Goal: Task Accomplishment & Management: Use online tool/utility

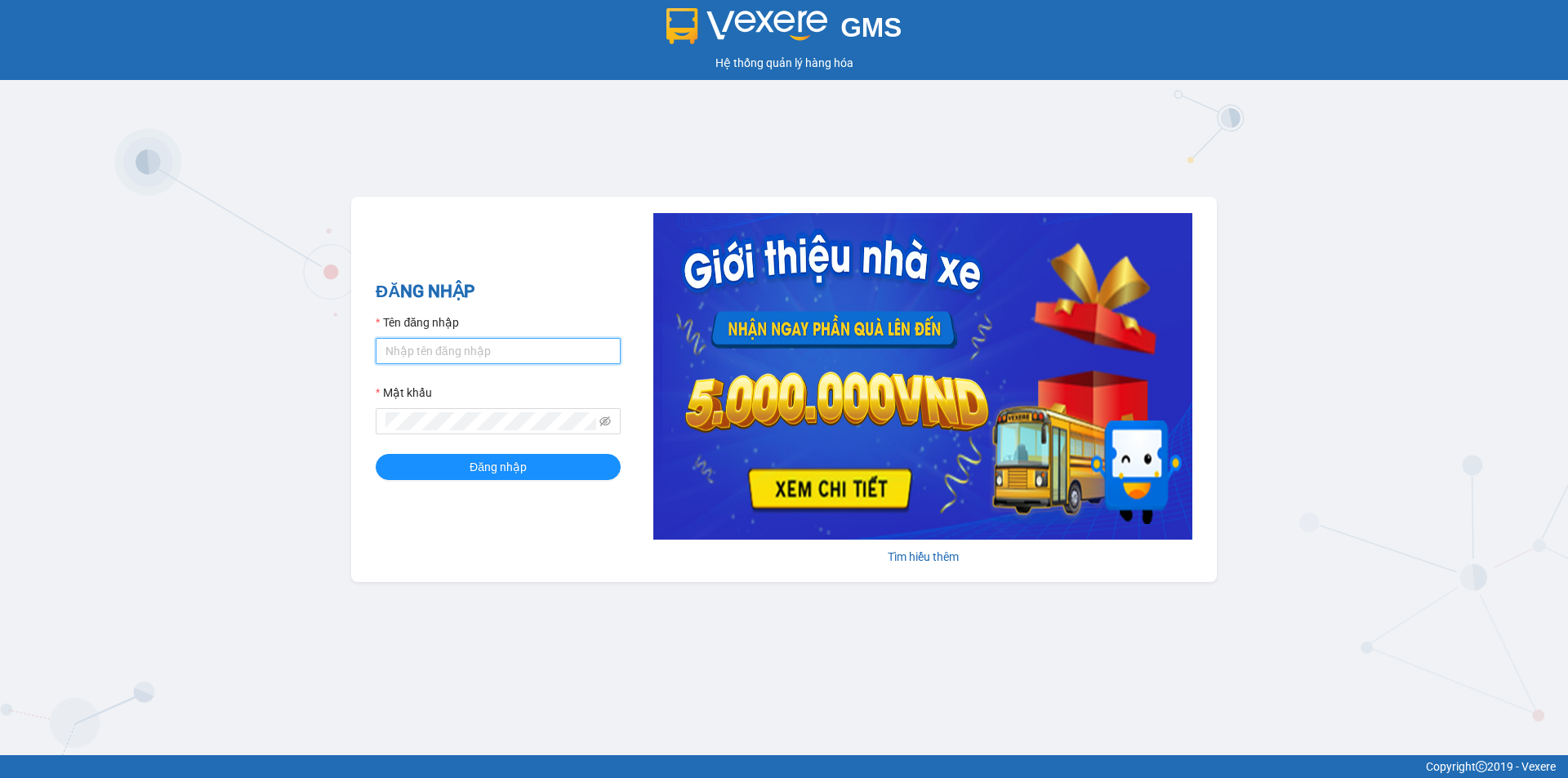
click at [463, 355] on input "Tên đăng nhập" at bounding box center [498, 350] width 245 height 26
type input "huyen2td.ct"
click at [603, 423] on icon "eye-invisible" at bounding box center [605, 422] width 12 height 12
click at [375, 454] on button "Đăng nhập" at bounding box center [498, 467] width 245 height 26
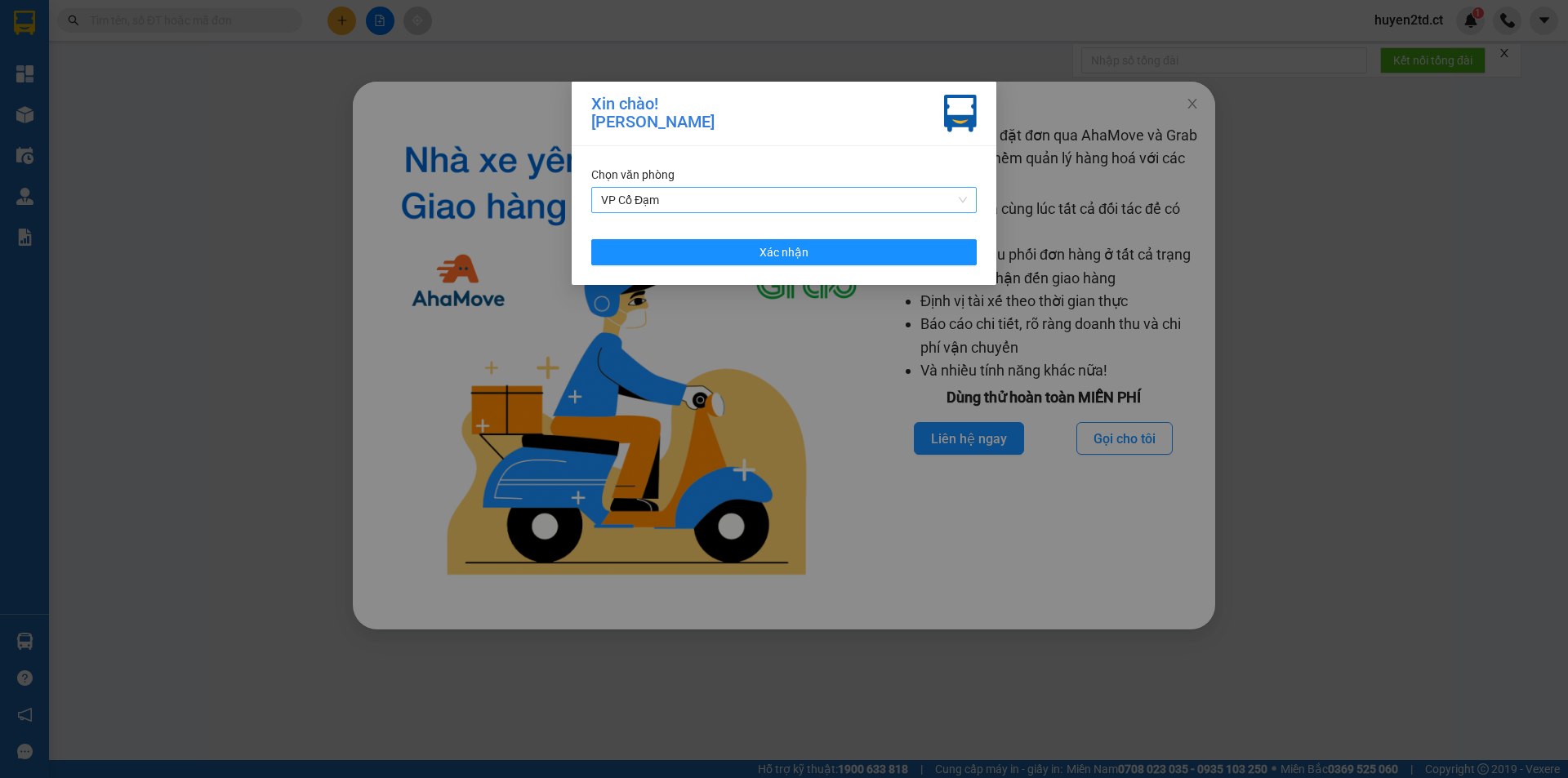
click at [819, 197] on span "VP Cổ Đạm" at bounding box center [784, 199] width 366 height 24
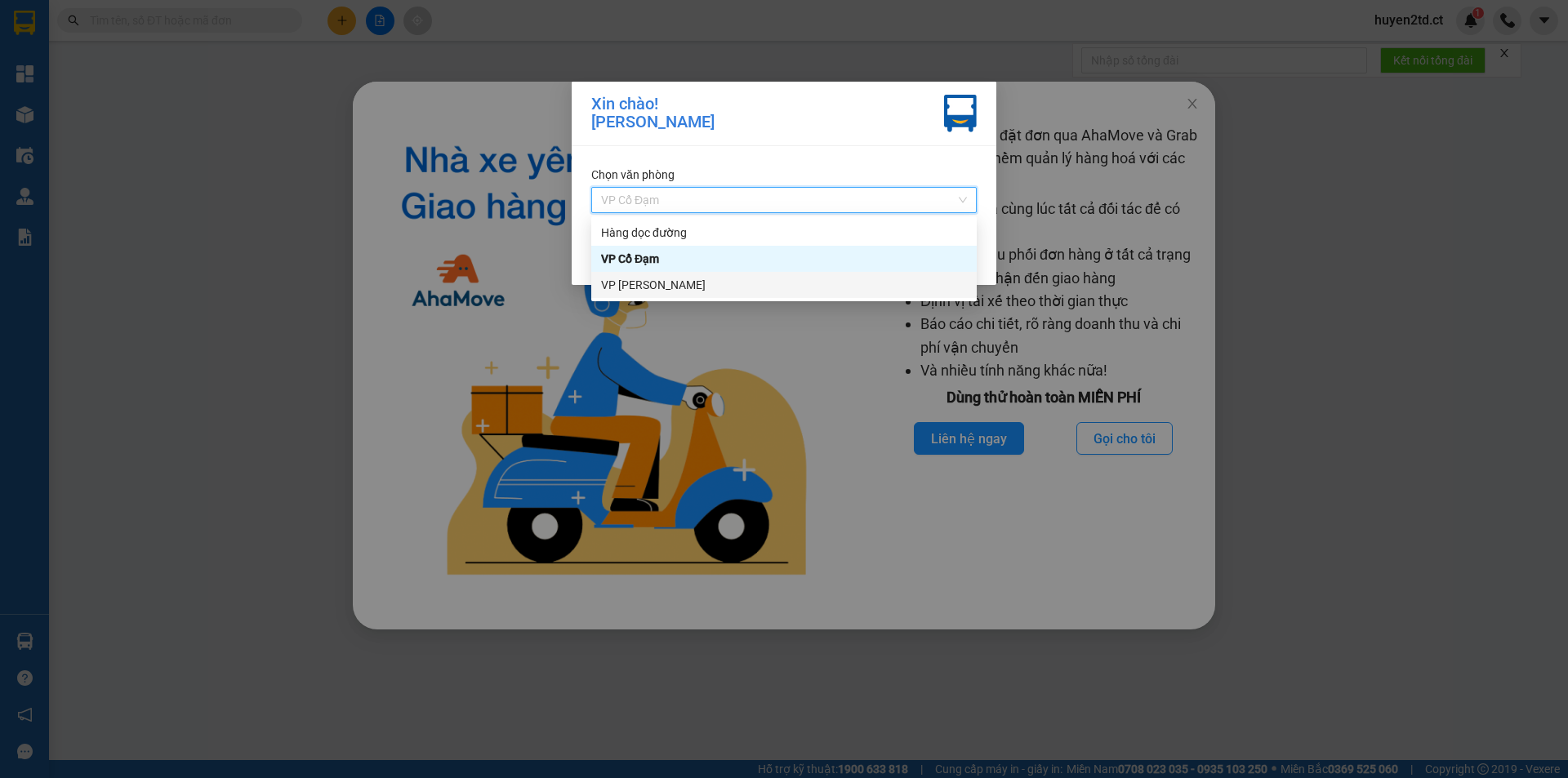
click at [776, 294] on div "VP [PERSON_NAME]" at bounding box center [784, 285] width 366 height 18
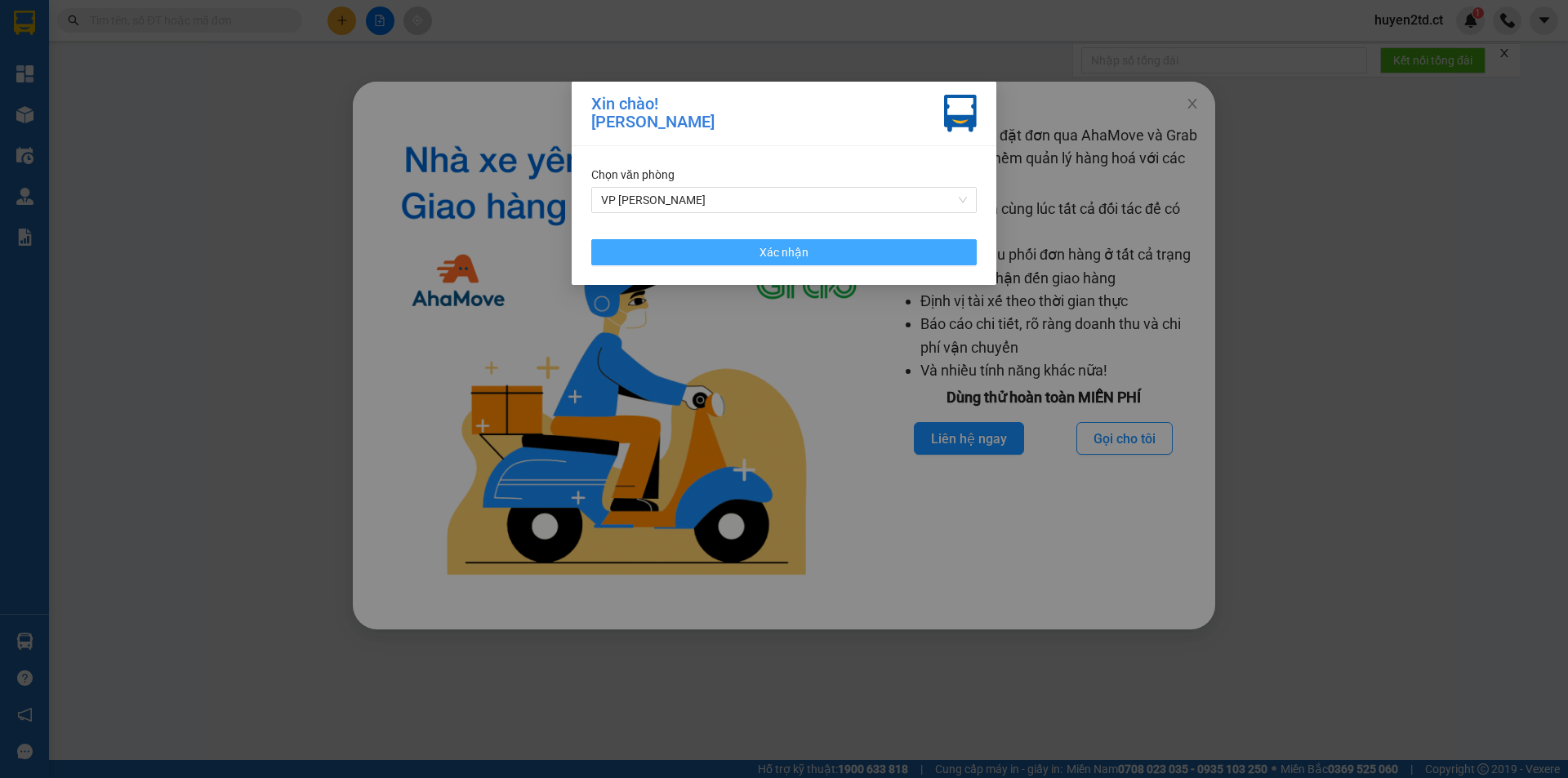
click at [773, 253] on span "Xác nhận" at bounding box center [784, 252] width 49 height 18
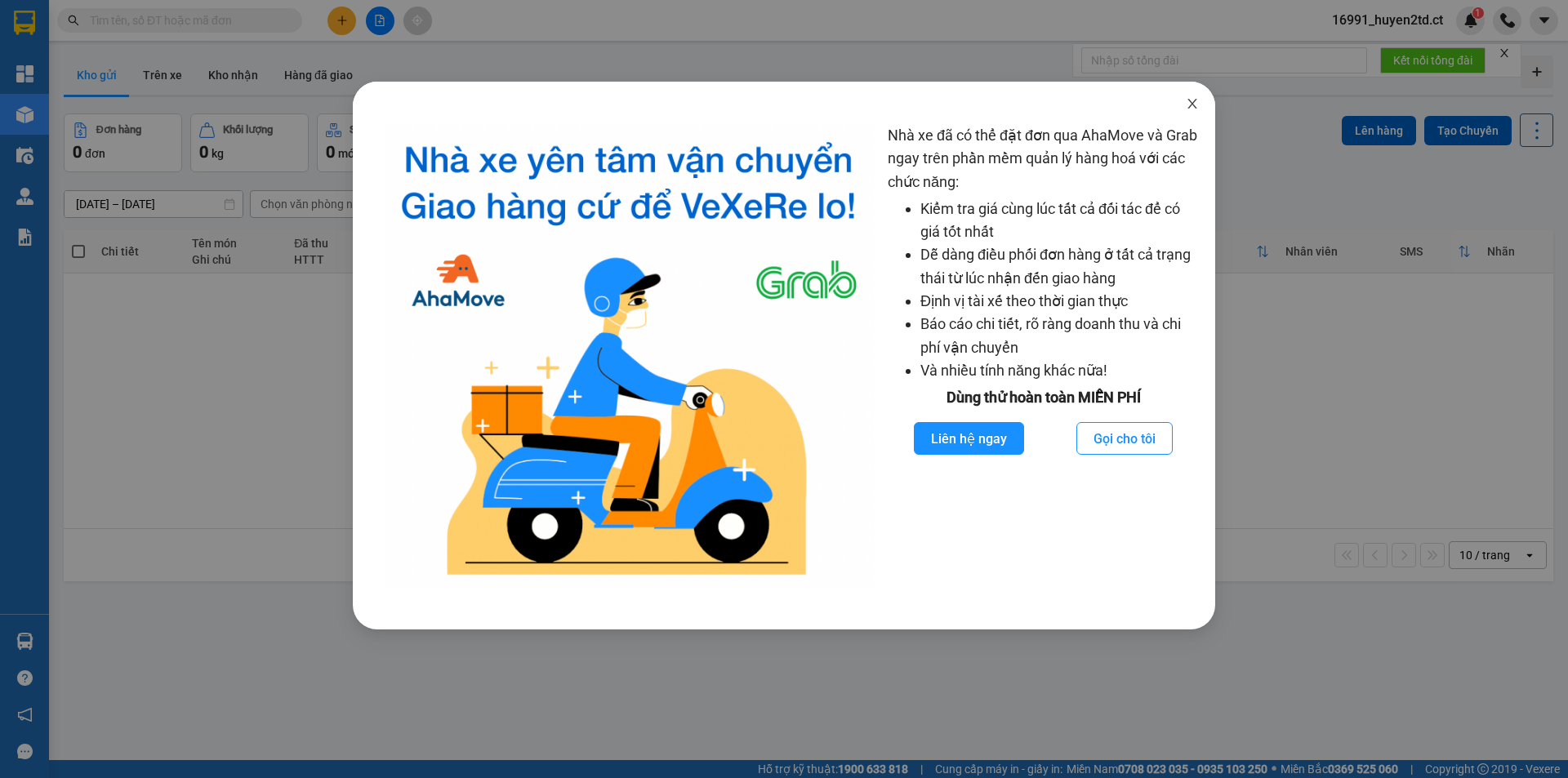
click at [1189, 105] on icon "close" at bounding box center [1193, 104] width 13 height 13
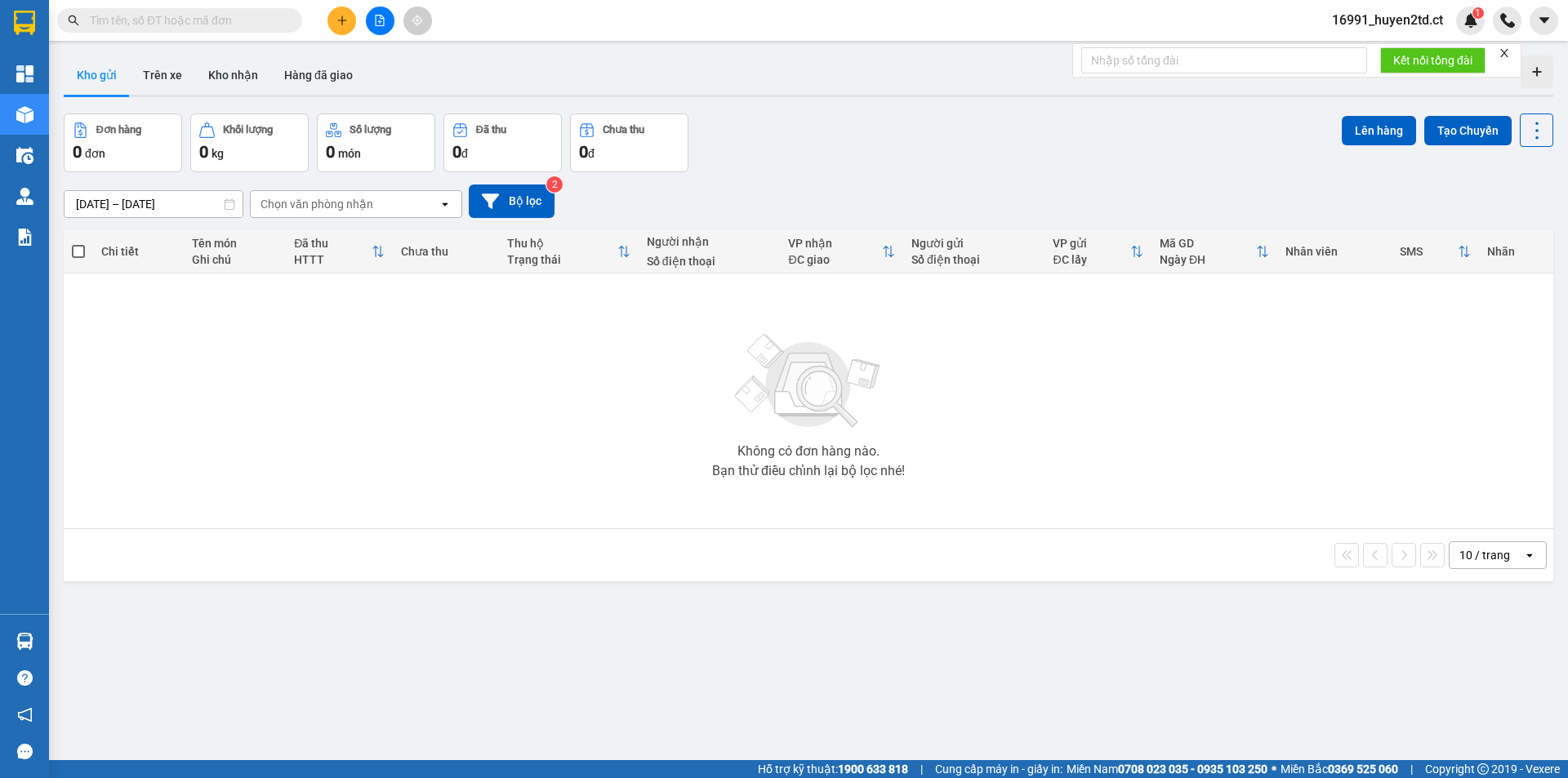
click at [344, 19] on icon "plus" at bounding box center [343, 20] width 12 height 12
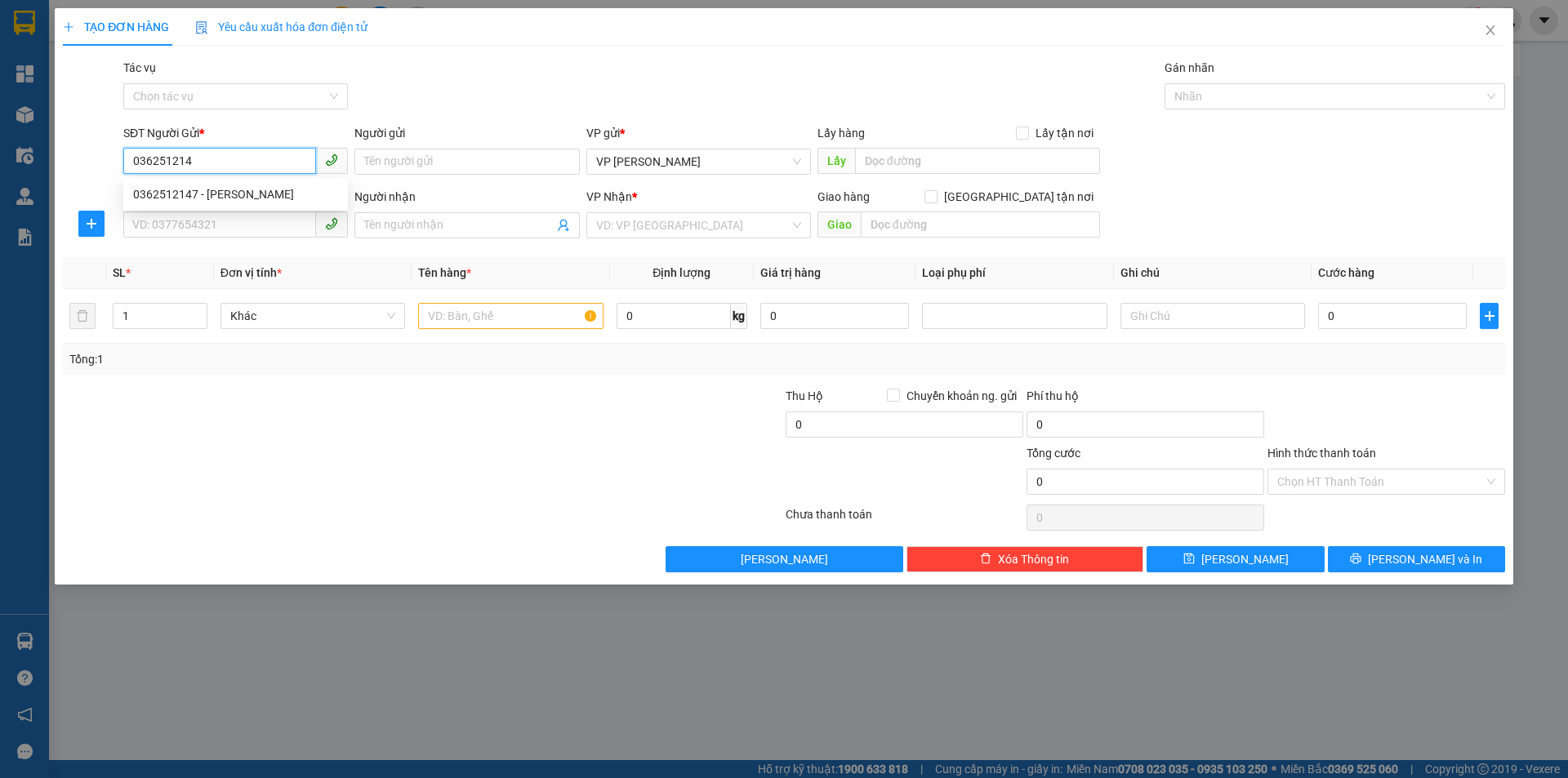
type input "0362512147"
click at [288, 192] on div "0362512147 - [PERSON_NAME]" at bounding box center [235, 194] width 205 height 18
type input "C Hương Mèo"
type input "0362512147"
type input "C Hương Mèo"
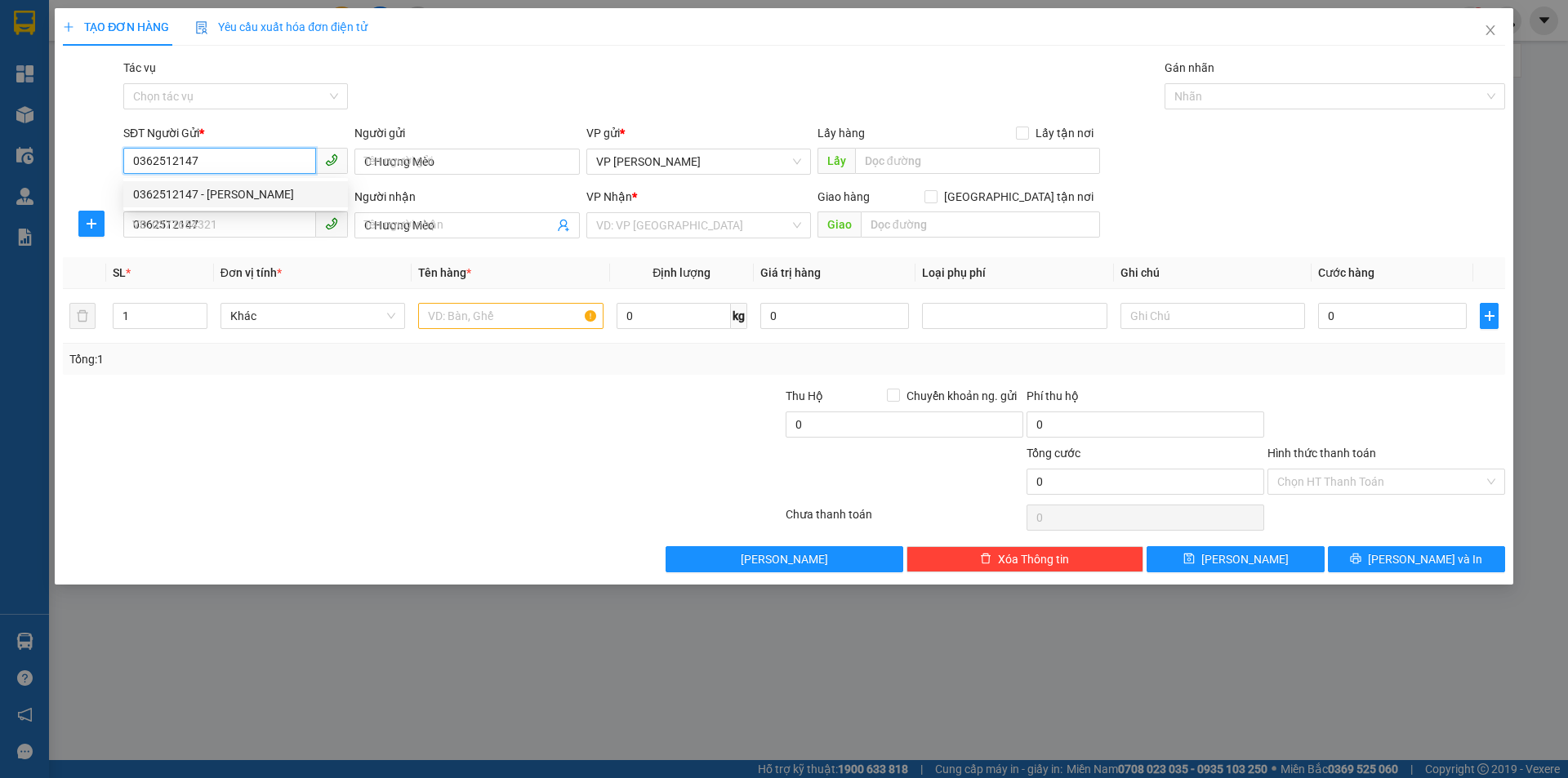
type input "70.000"
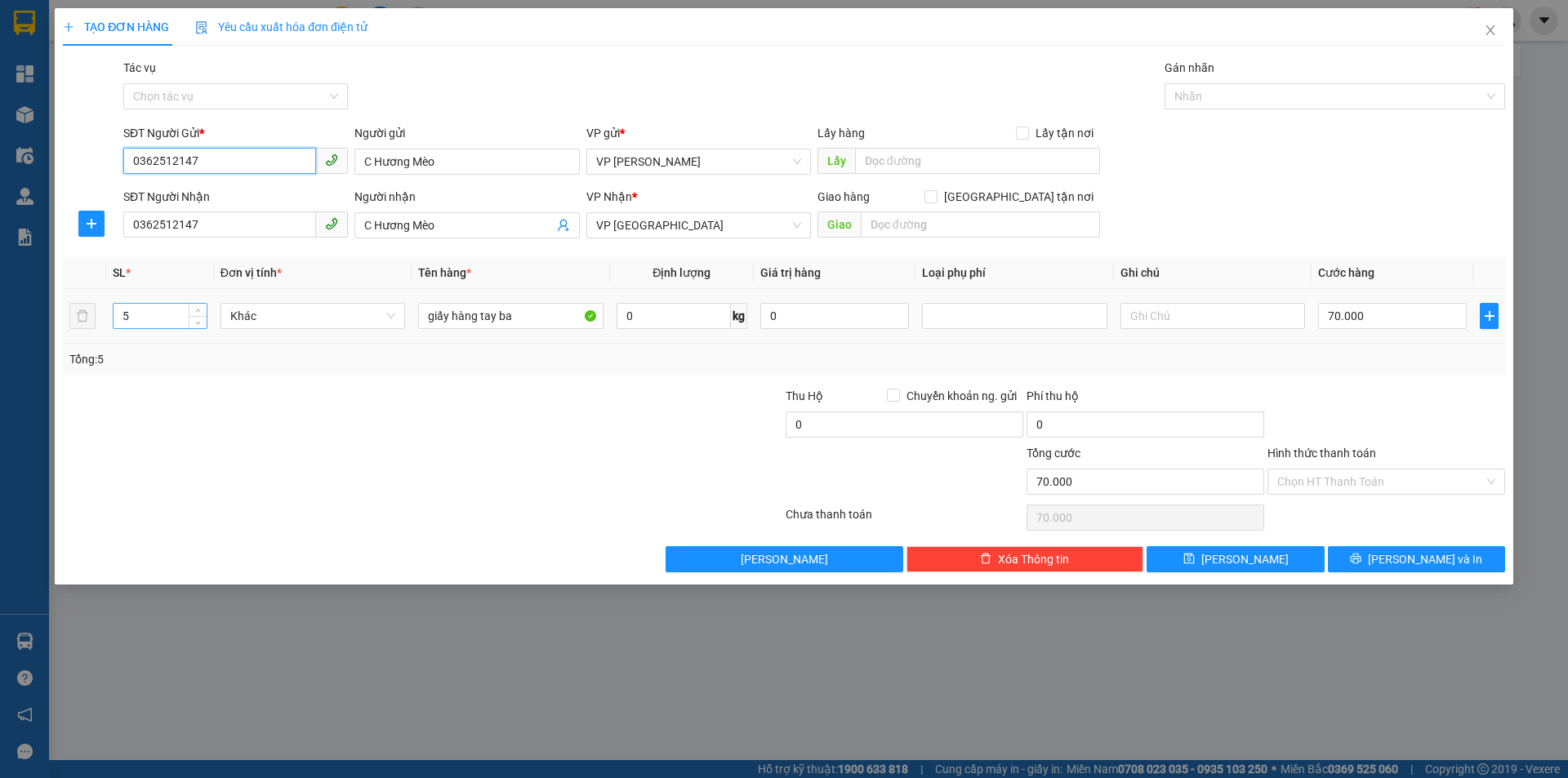
type input "0362512147"
click at [140, 320] on input "5" at bounding box center [160, 316] width 93 height 24
type input "3"
click at [640, 313] on input "0" at bounding box center [674, 316] width 115 height 26
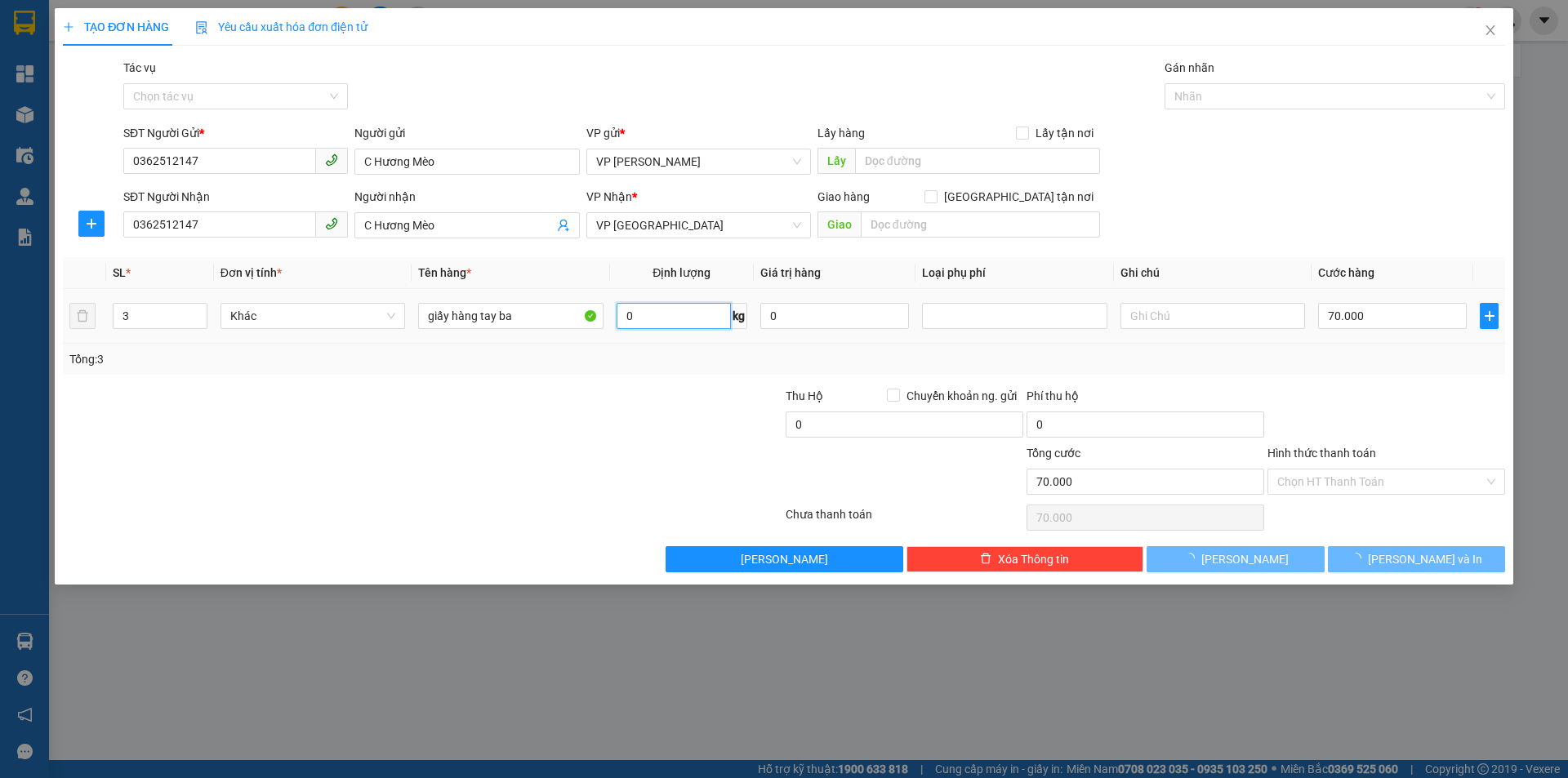
type input "0"
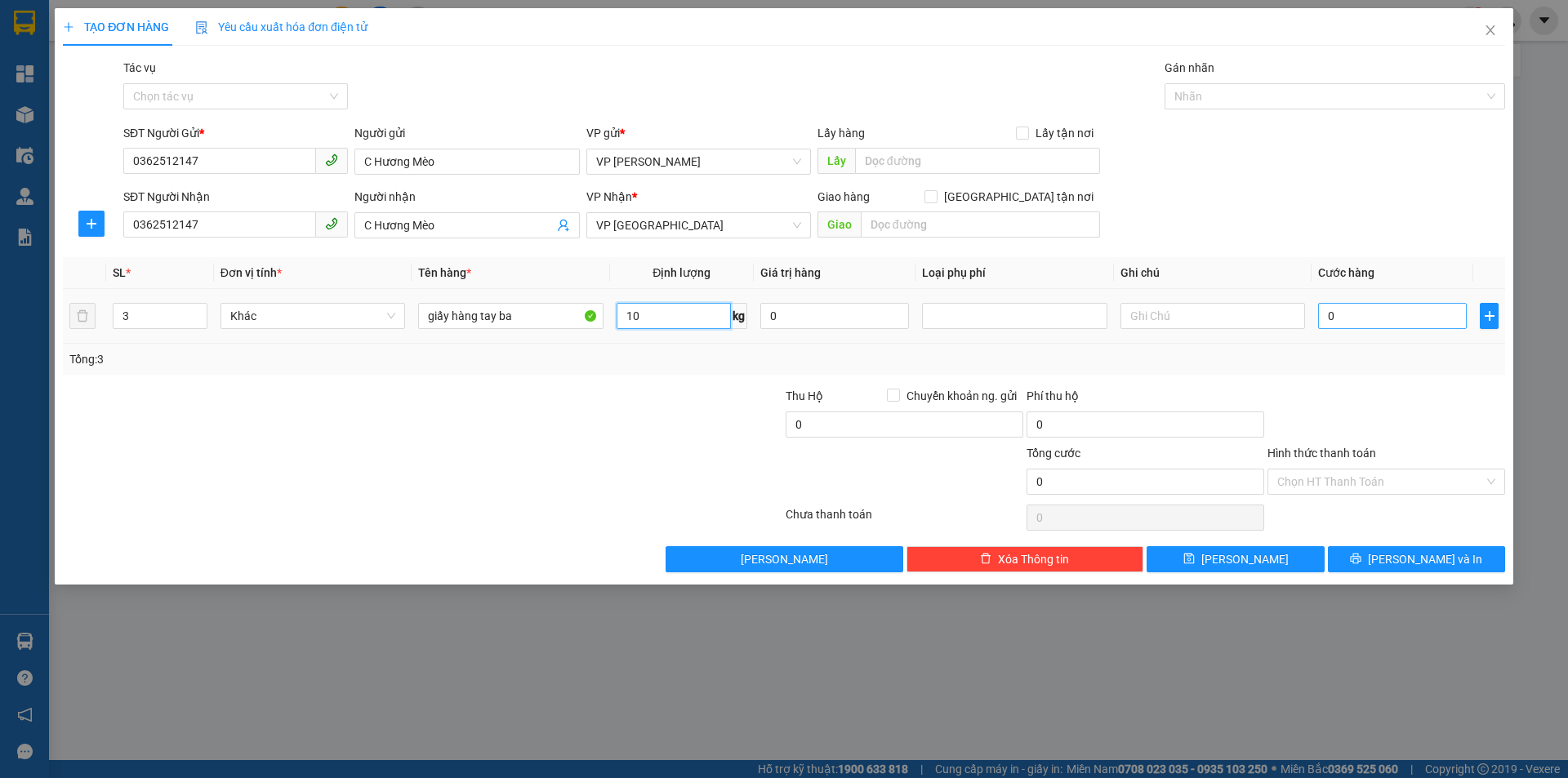
type input "10"
click at [1352, 310] on input "0" at bounding box center [1392, 316] width 148 height 26
type input "2"
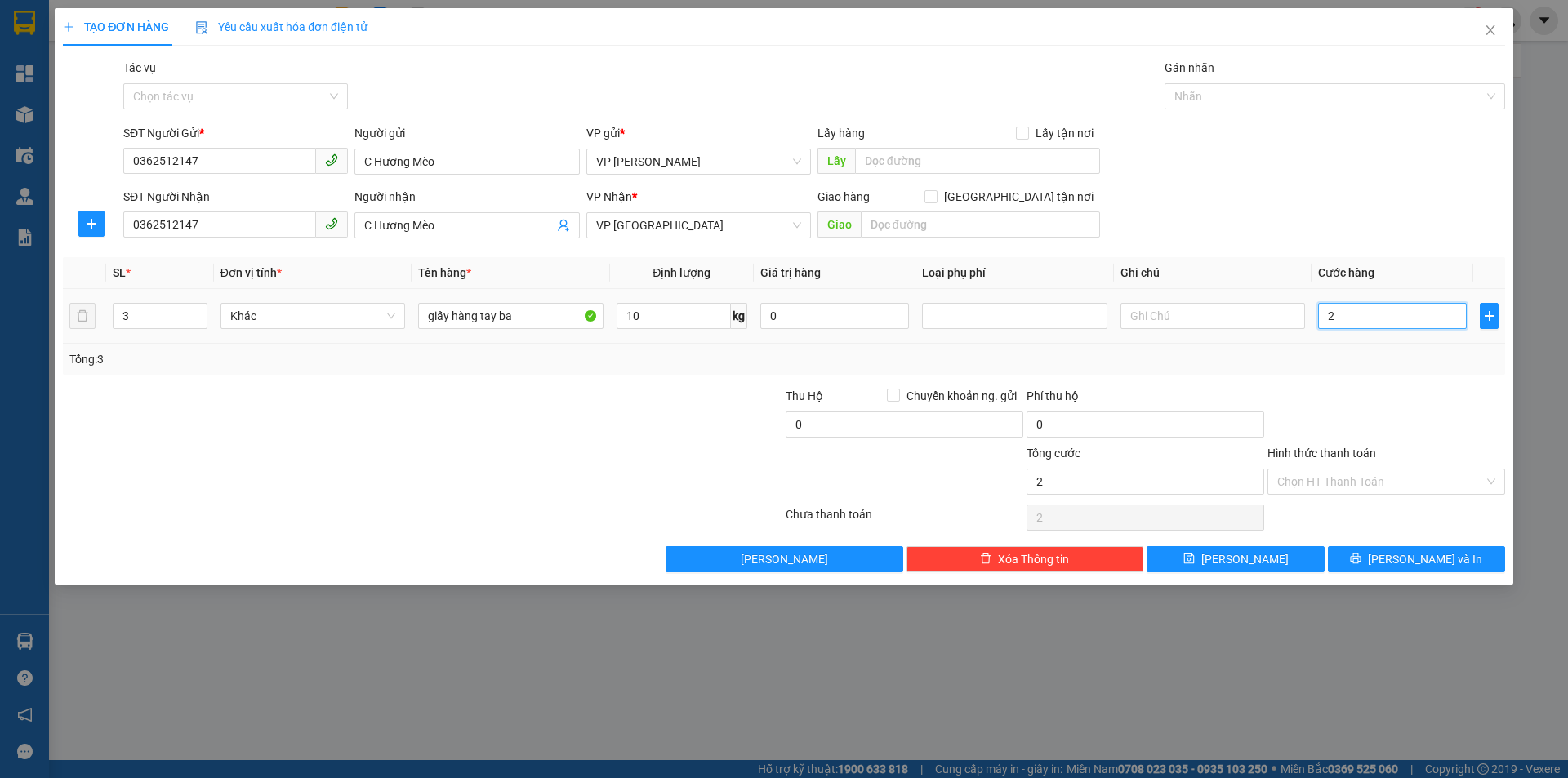
type input "20"
type input "20.000"
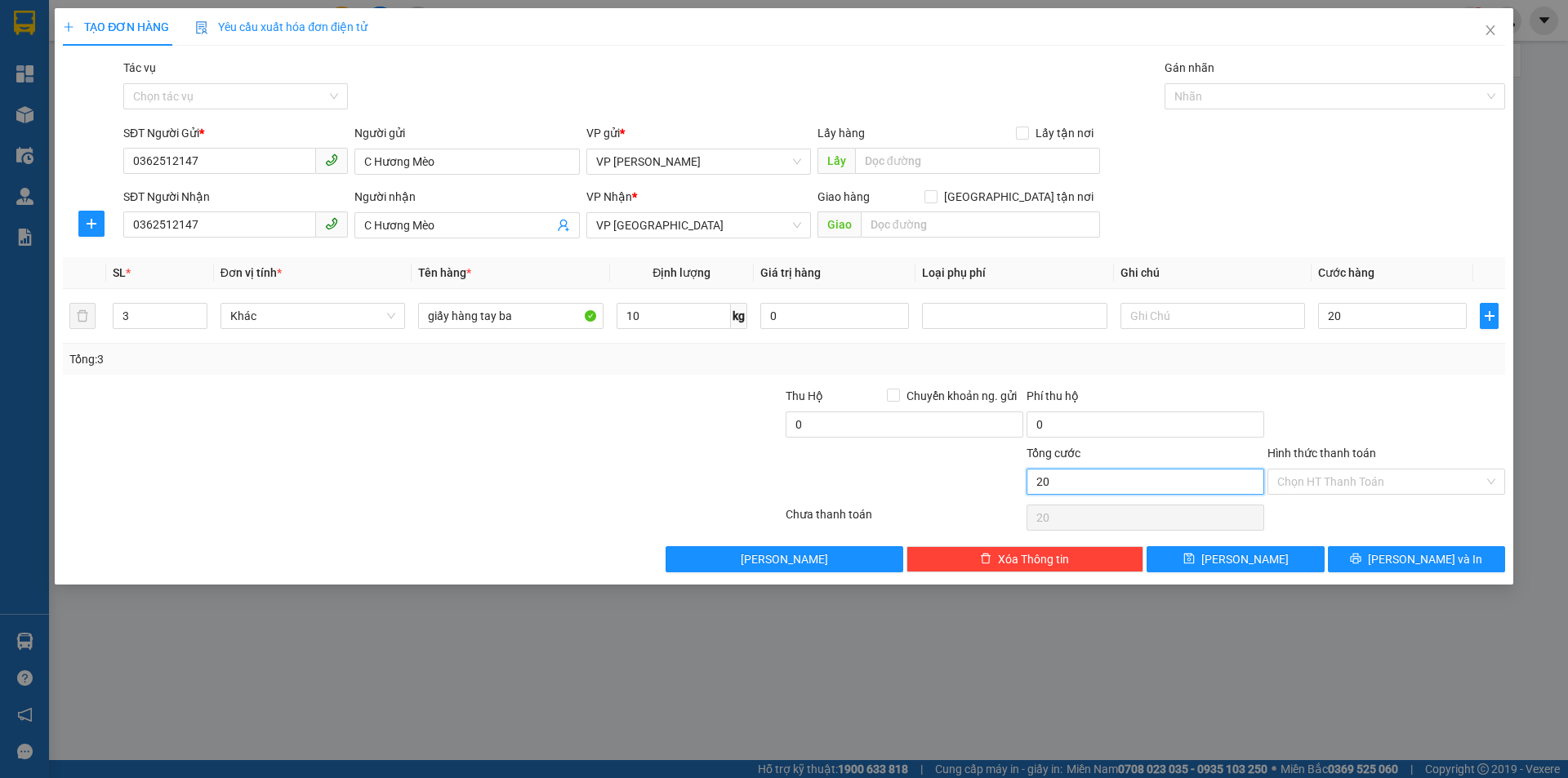
type input "20.000"
drag, startPoint x: 1204, startPoint y: 495, endPoint x: 1188, endPoint y: 480, distance: 21.9
click at [1196, 487] on input "20.000" at bounding box center [1144, 481] width 238 height 26
click at [1324, 483] on input "Hình thức thanh toán" at bounding box center [1380, 481] width 207 height 24
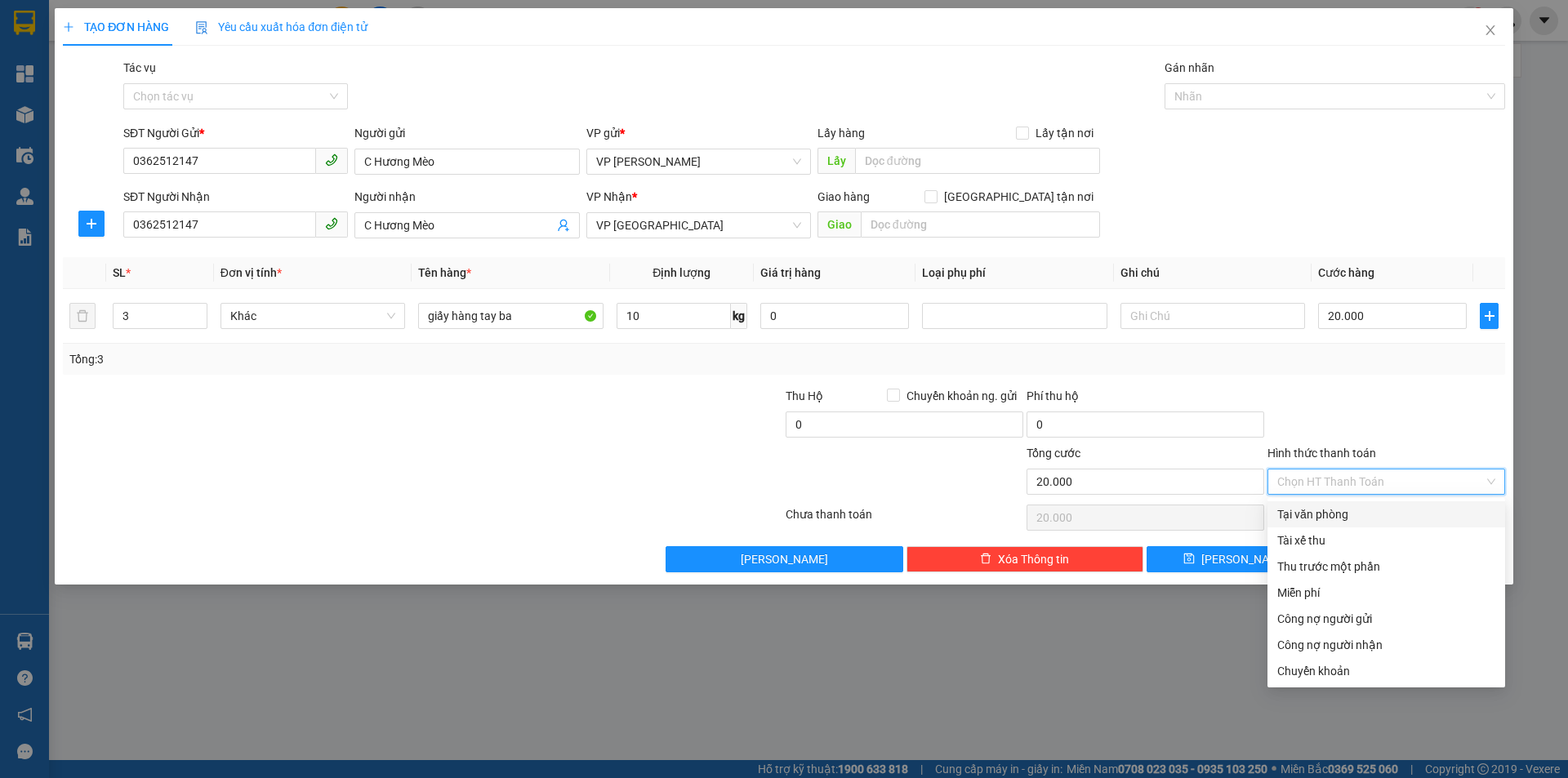
click at [1352, 507] on div "Tại văn phòng" at bounding box center [1386, 514] width 218 height 18
type input "0"
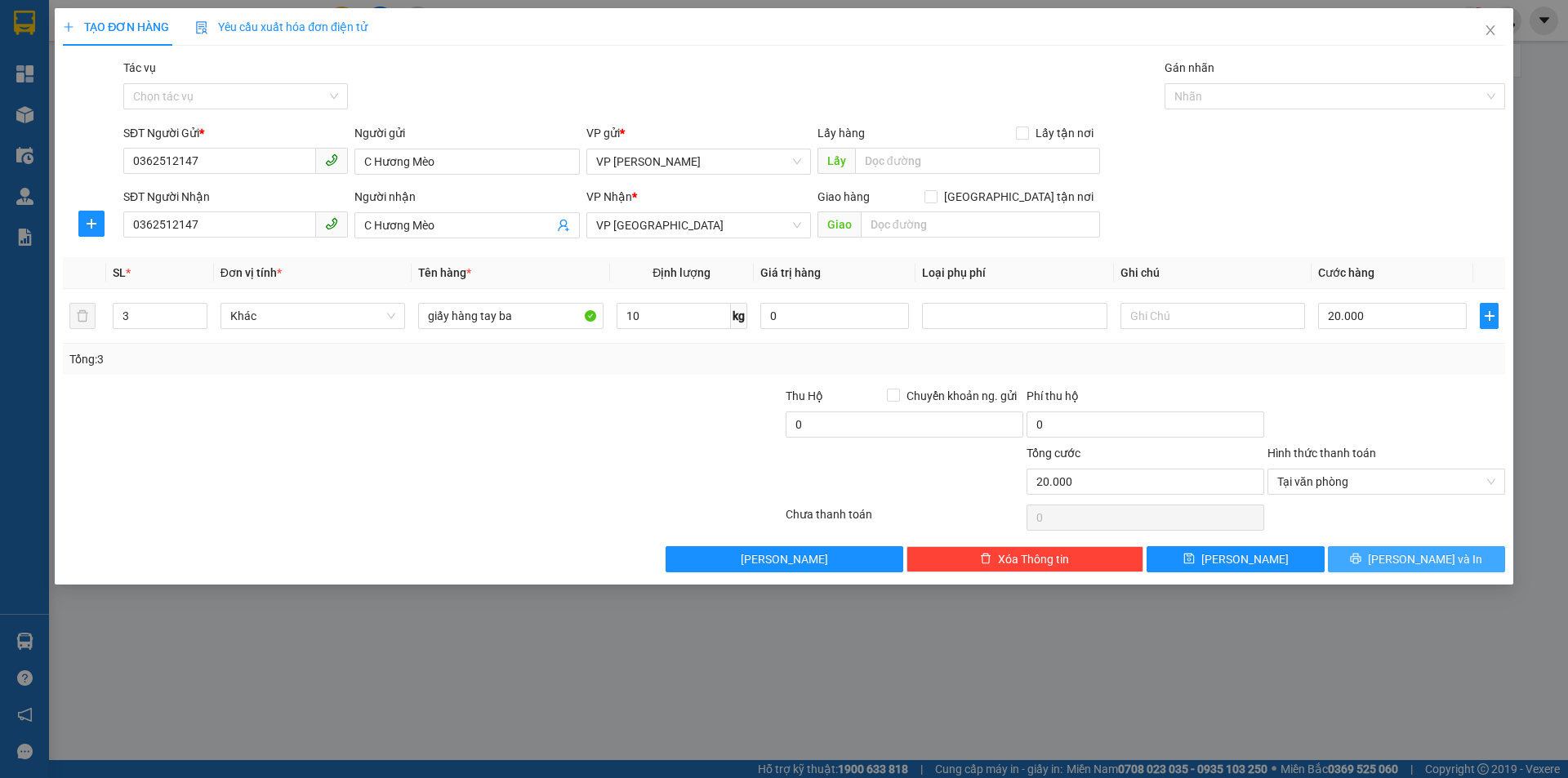
click at [1352, 556] on button "[PERSON_NAME] và In" at bounding box center [1416, 559] width 177 height 26
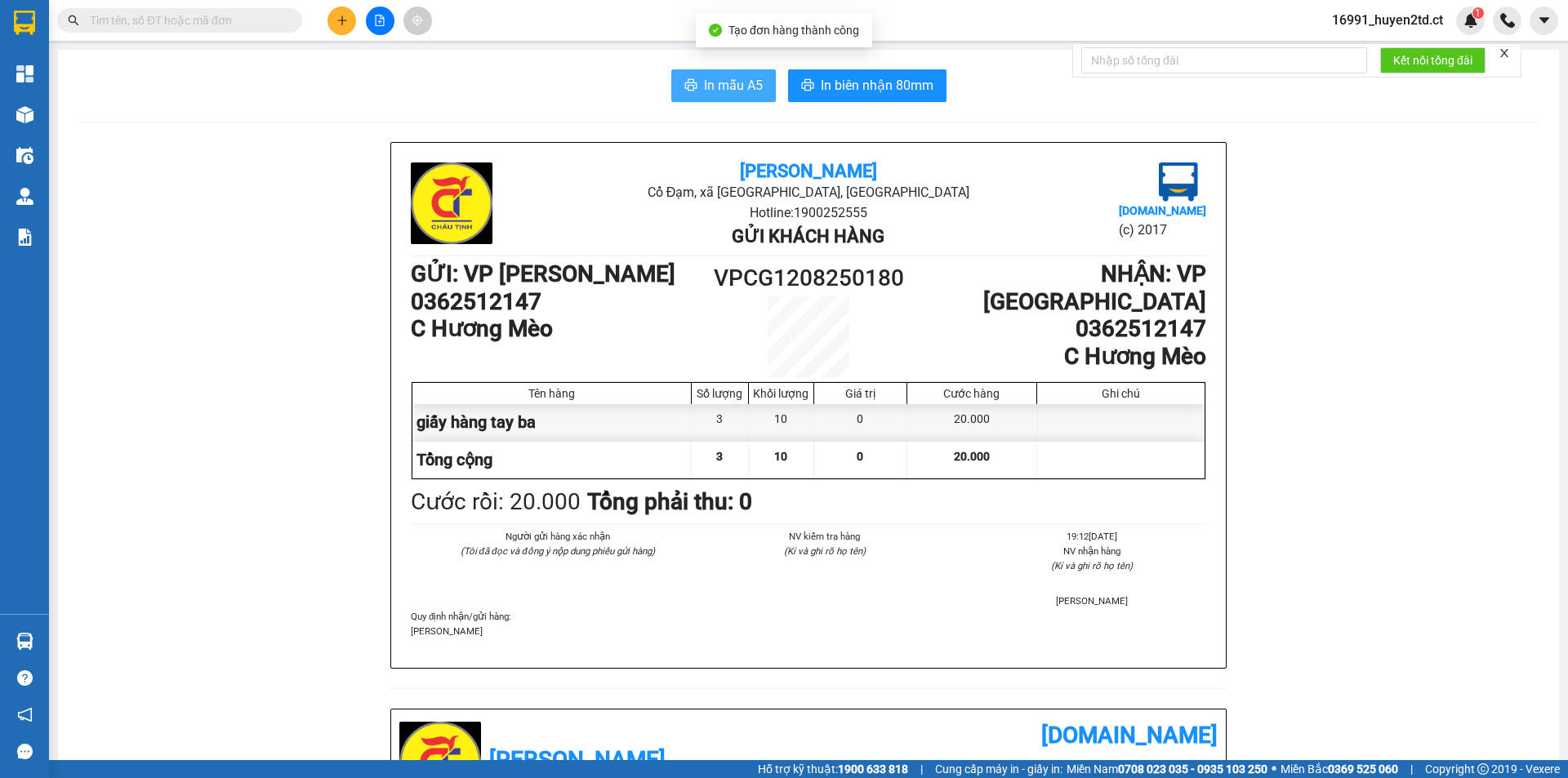
click at [715, 82] on span "In mẫu A5" at bounding box center [733, 85] width 59 height 20
click at [335, 19] on button at bounding box center [342, 21] width 29 height 29
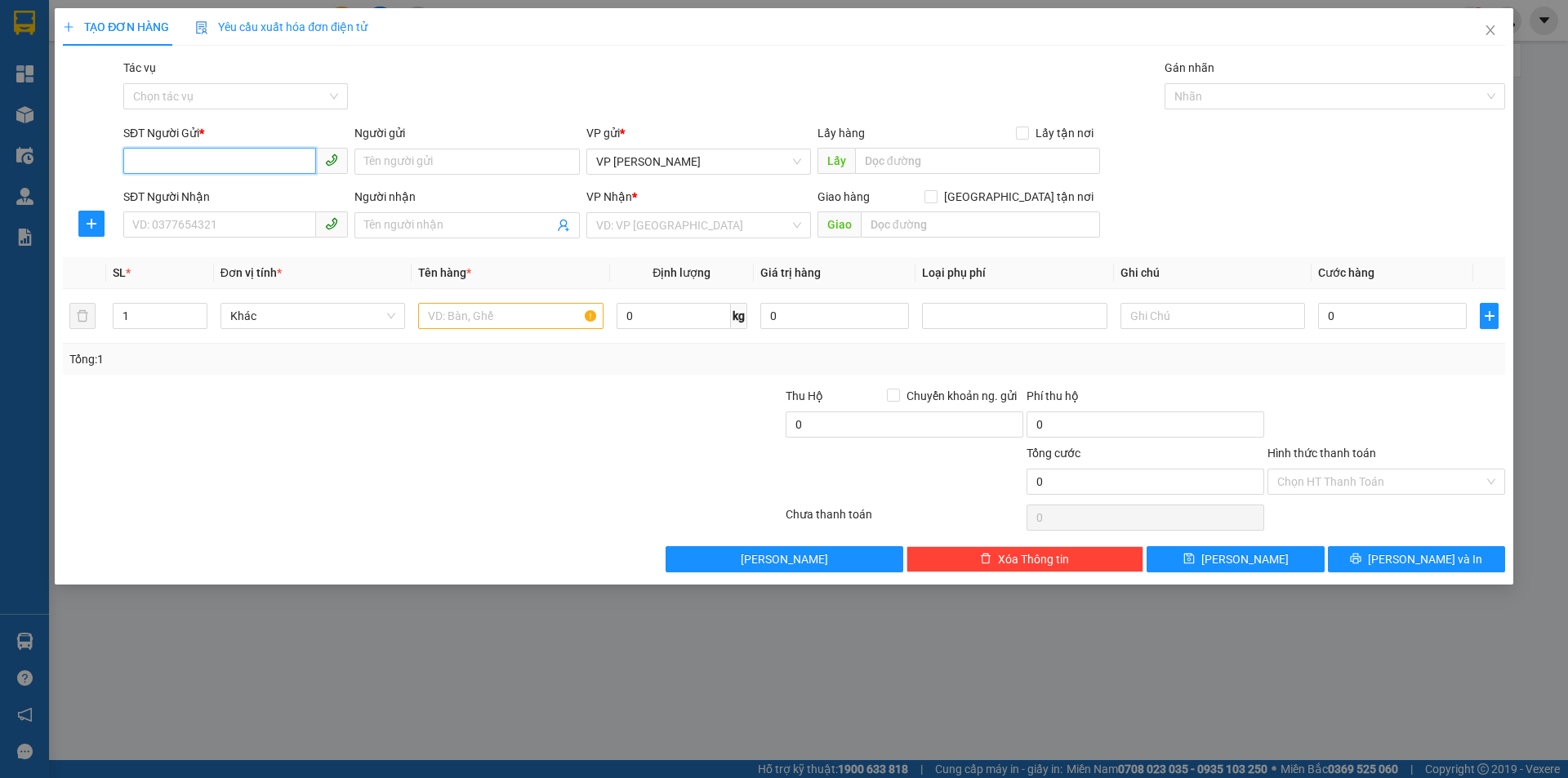
click at [281, 166] on input "SĐT Người Gửi *" at bounding box center [219, 161] width 193 height 26
type input "0362512147"
click at [279, 187] on div "0362512147 - [PERSON_NAME]" at bounding box center [235, 194] width 205 height 18
type input "C Hương Mèo"
type input "0362512147"
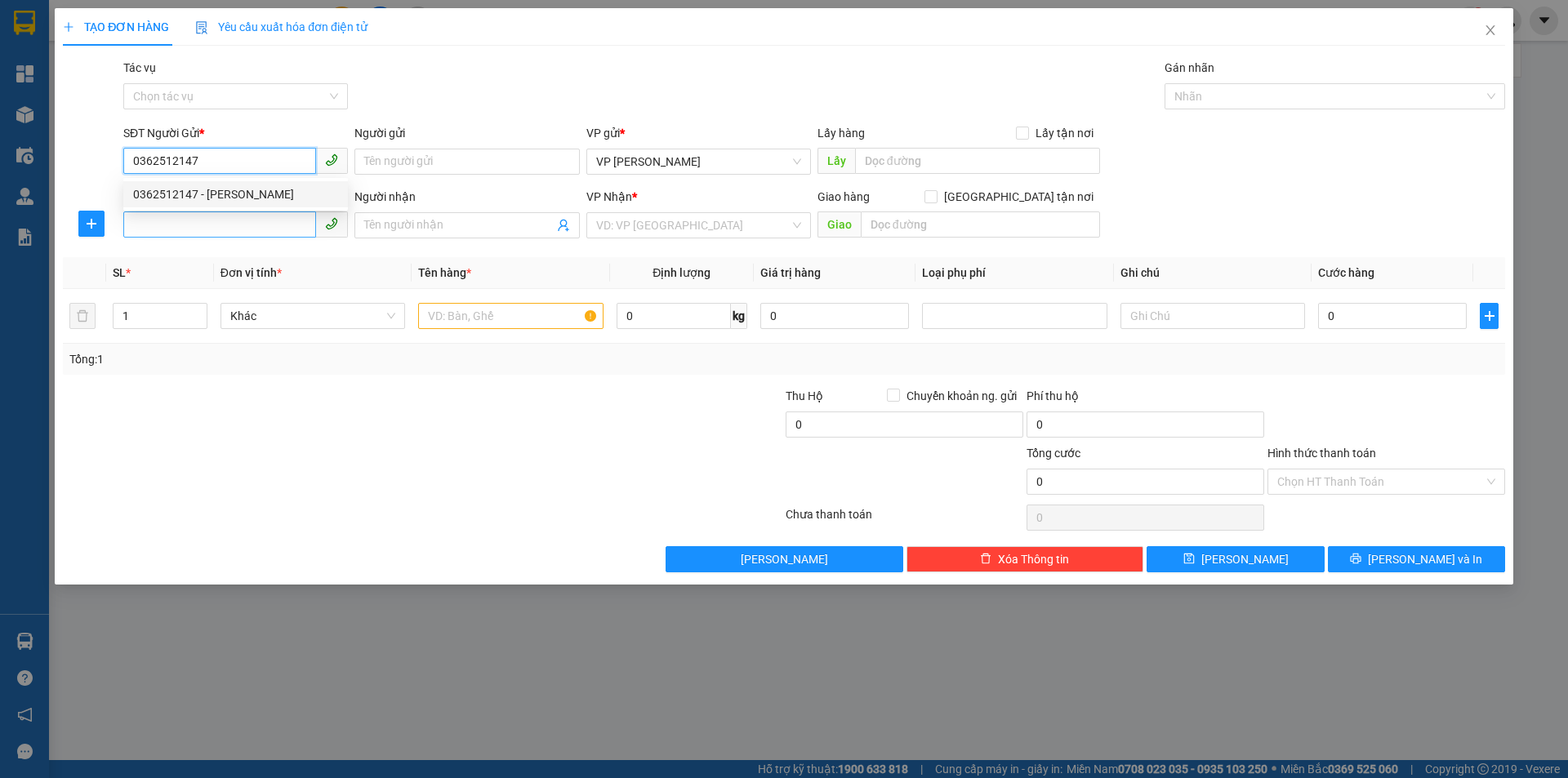
type input "C Hương Mèo"
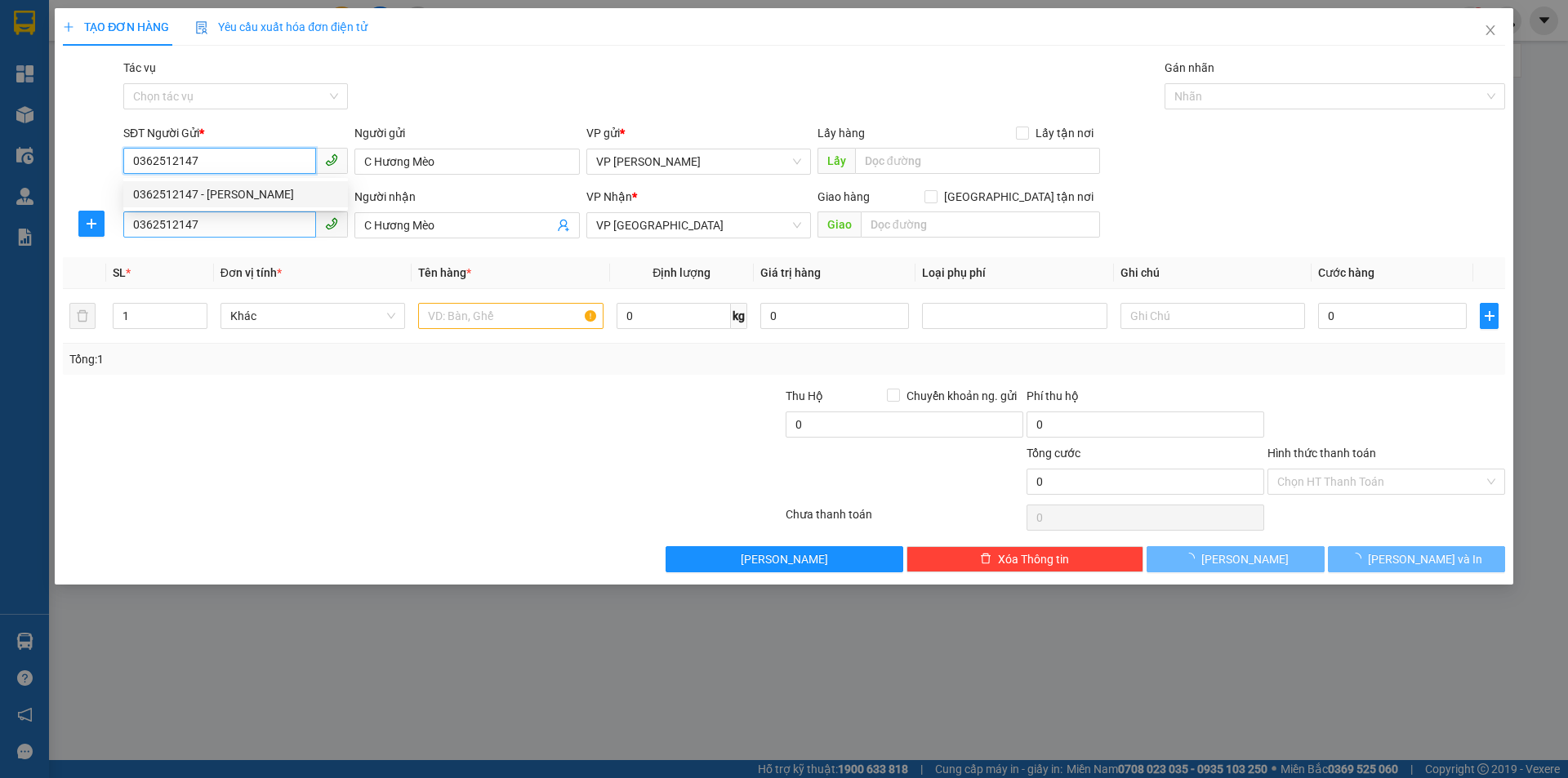
type input "20.000"
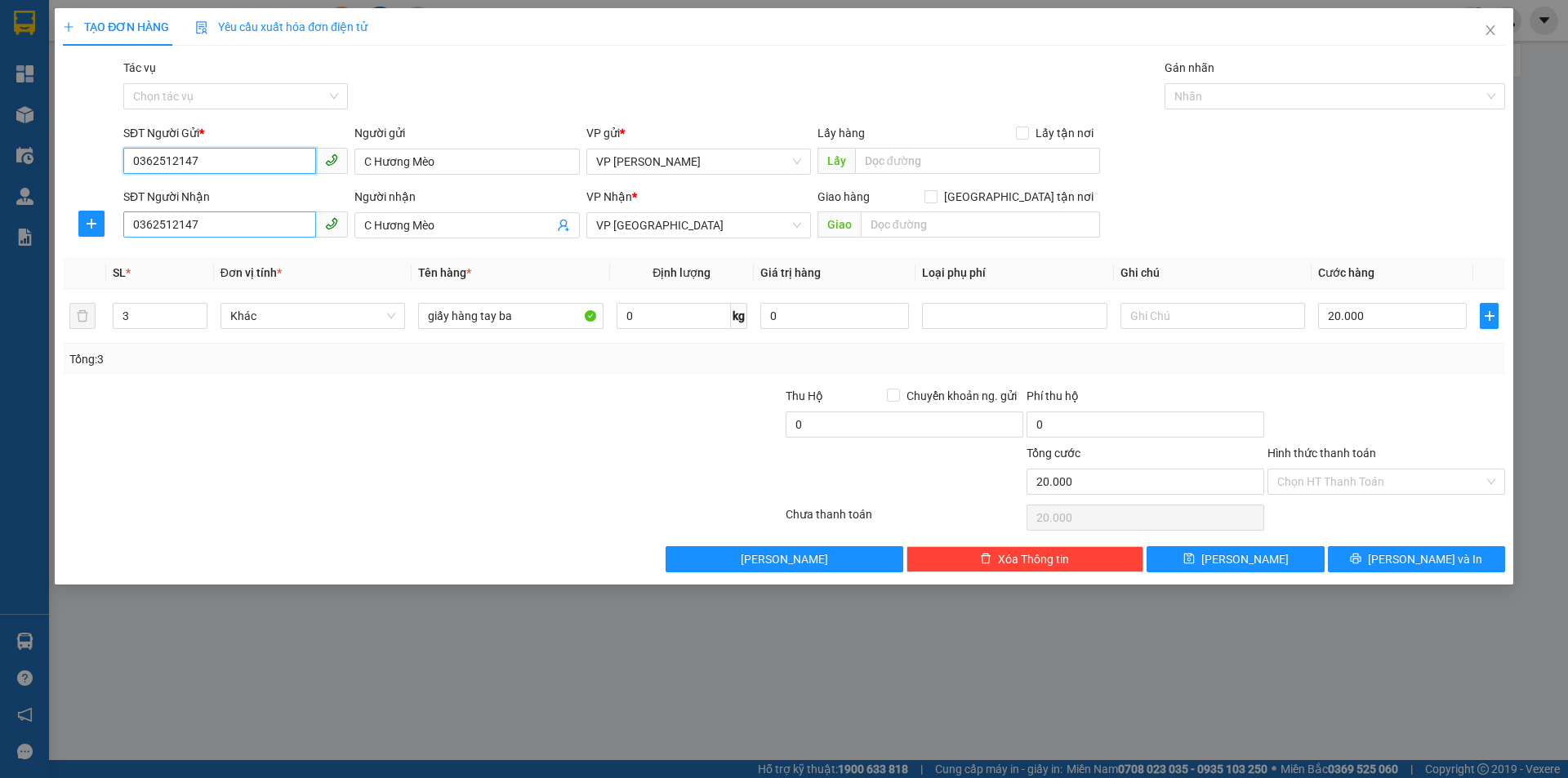
type input "0362512147"
drag, startPoint x: 150, startPoint y: 220, endPoint x: 261, endPoint y: 220, distance: 111.0
click at [261, 220] on input "0362512147" at bounding box center [219, 224] width 193 height 26
type input "0987193113"
click at [257, 256] on div "0987193113 - [PERSON_NAME]" at bounding box center [235, 258] width 205 height 18
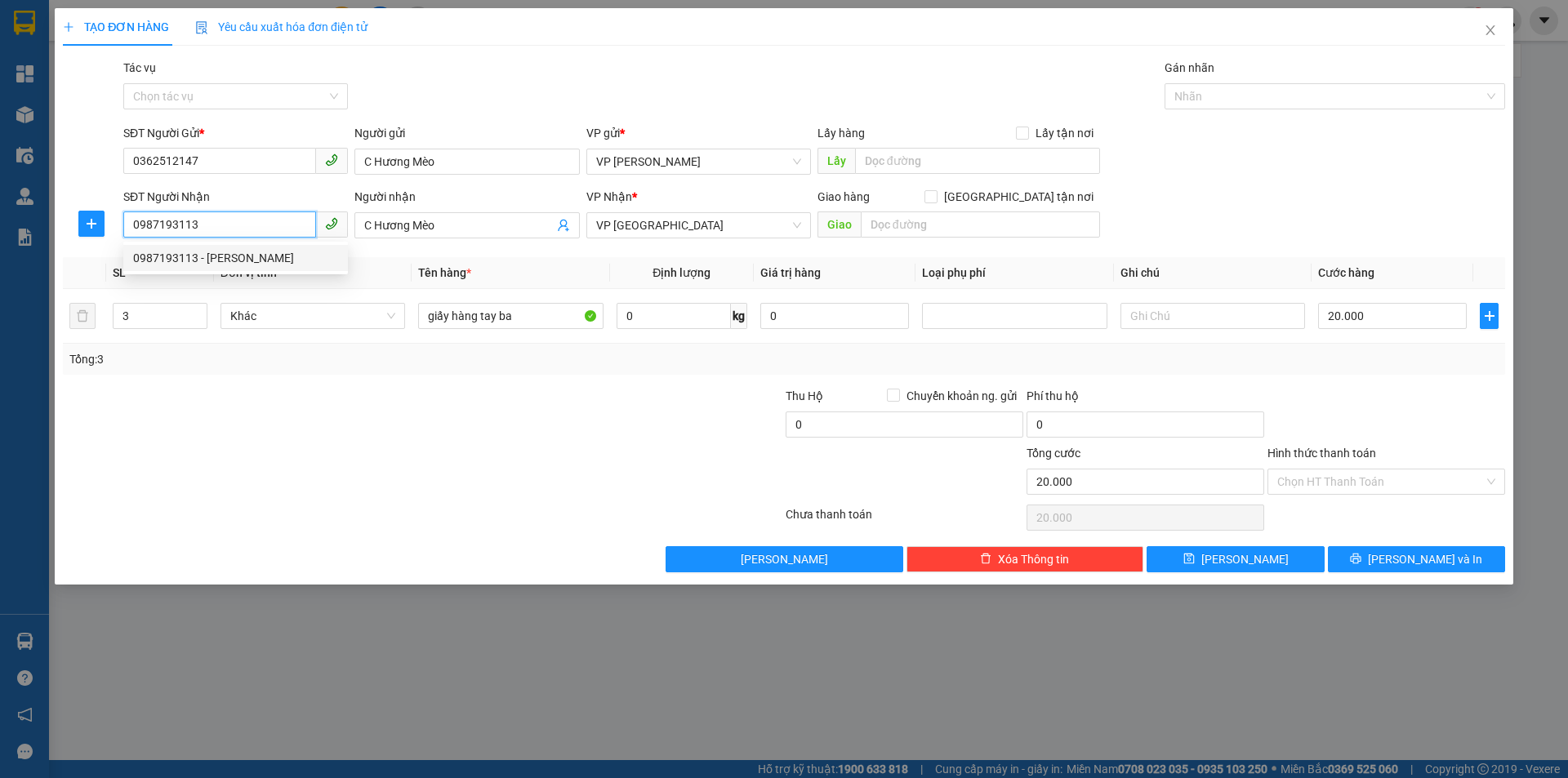
type input "1.000"
type input "0987193113"
click at [136, 315] on input "1" at bounding box center [160, 316] width 93 height 24
type input "2"
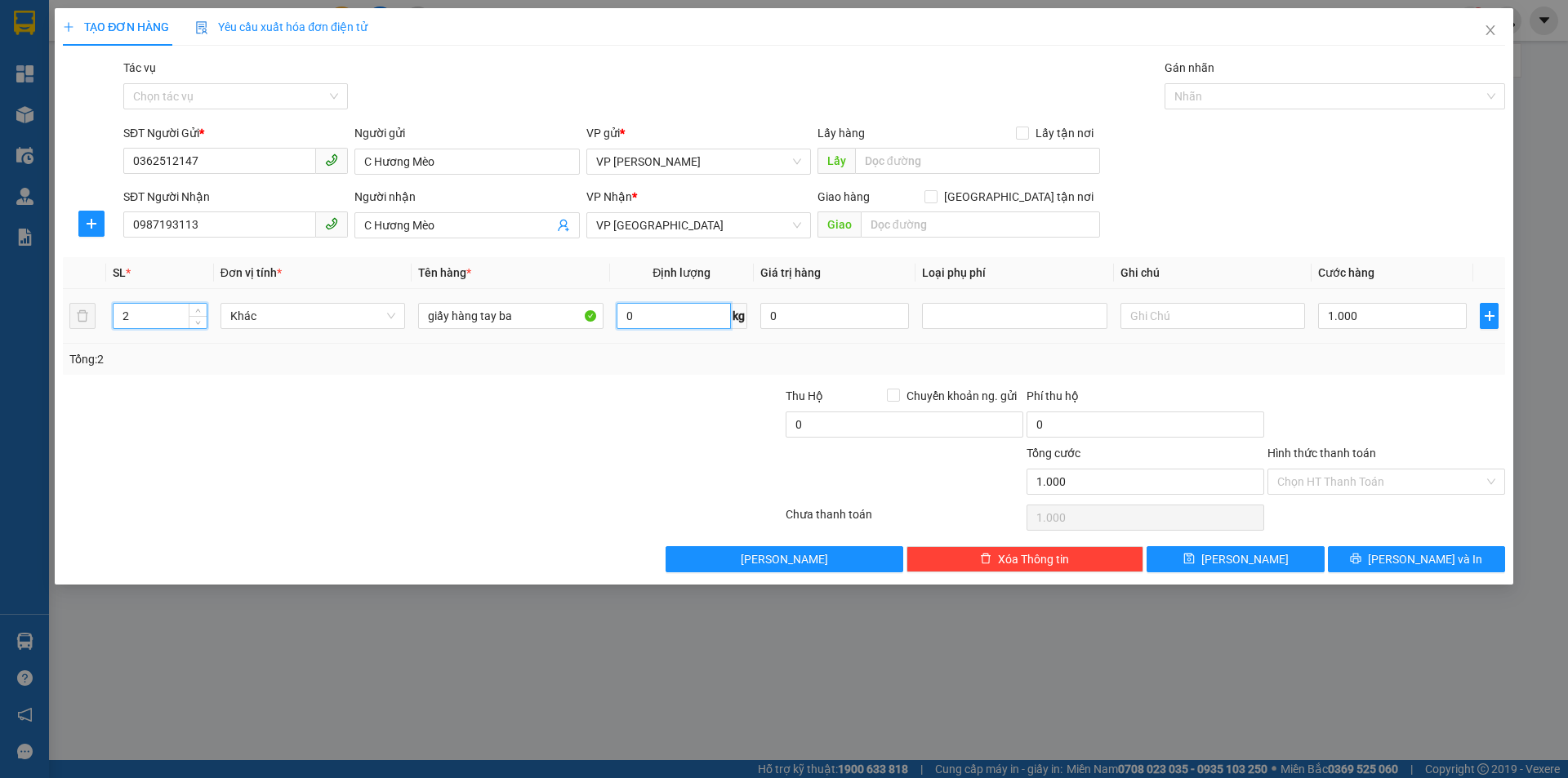
click at [655, 309] on input "0" at bounding box center [674, 316] width 115 height 26
type input "0"
type input "50"
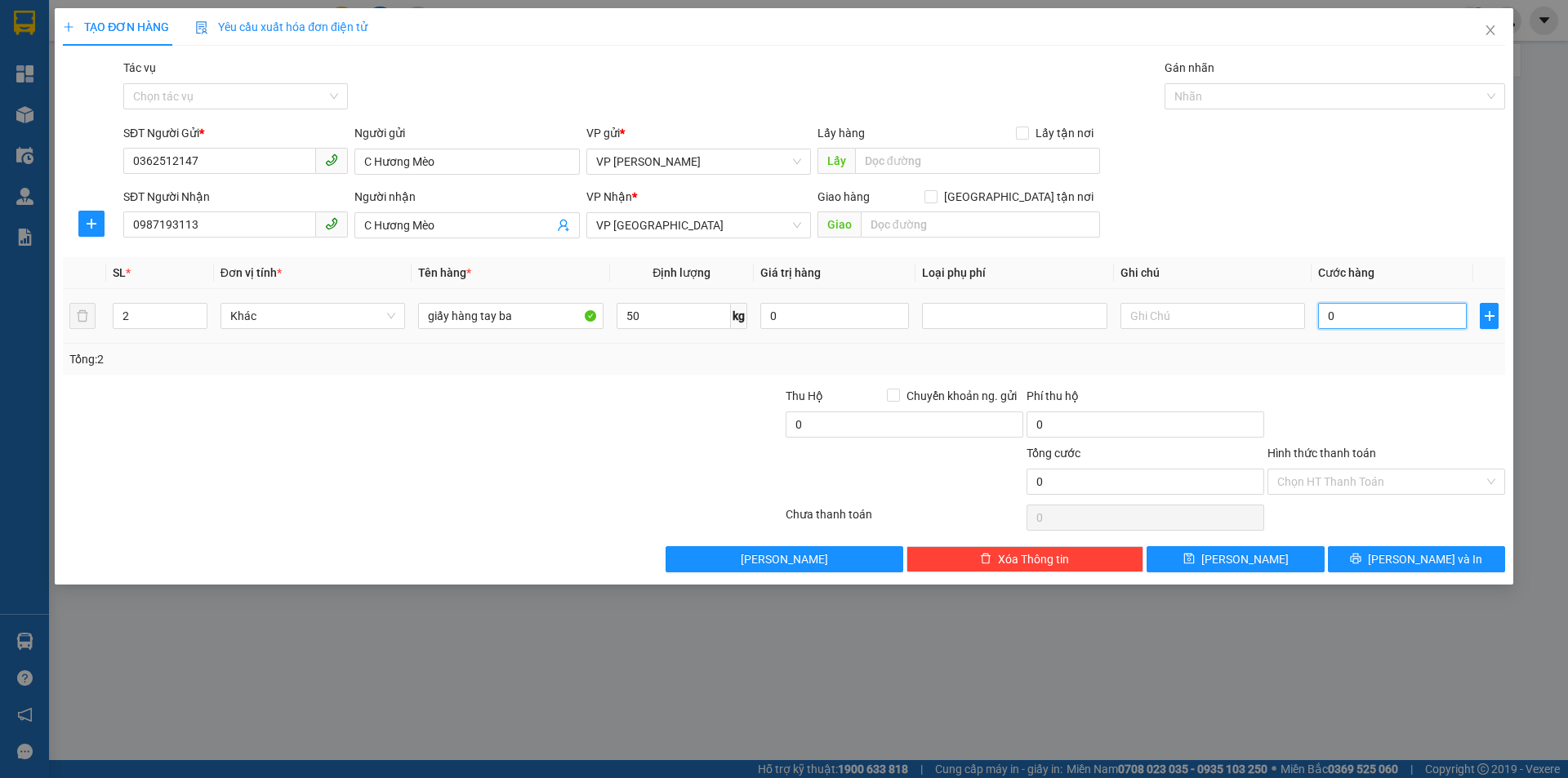
click at [1349, 318] on input "0" at bounding box center [1392, 316] width 148 height 26
type input "1"
type input "10"
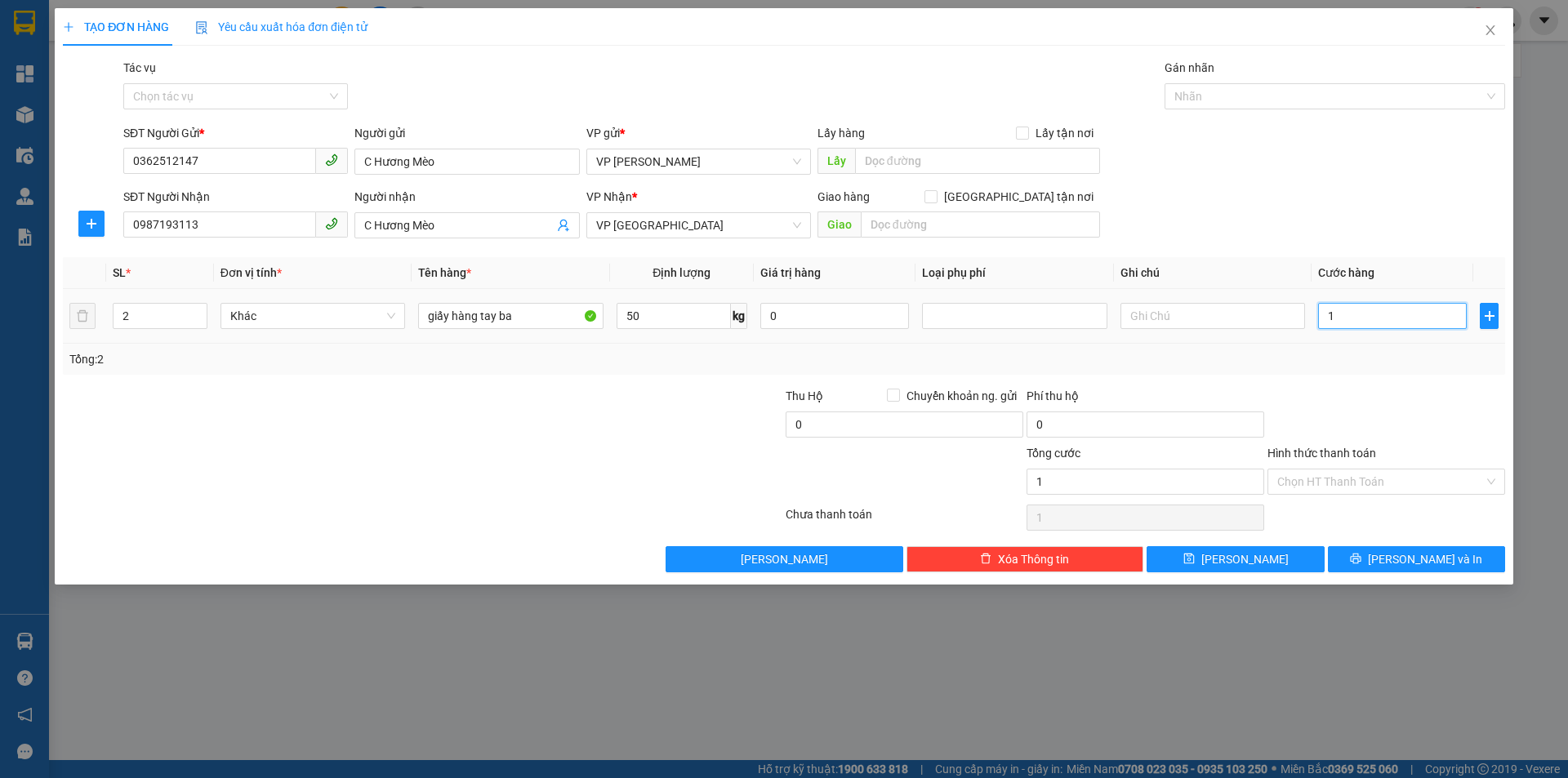
type input "10"
type input "100"
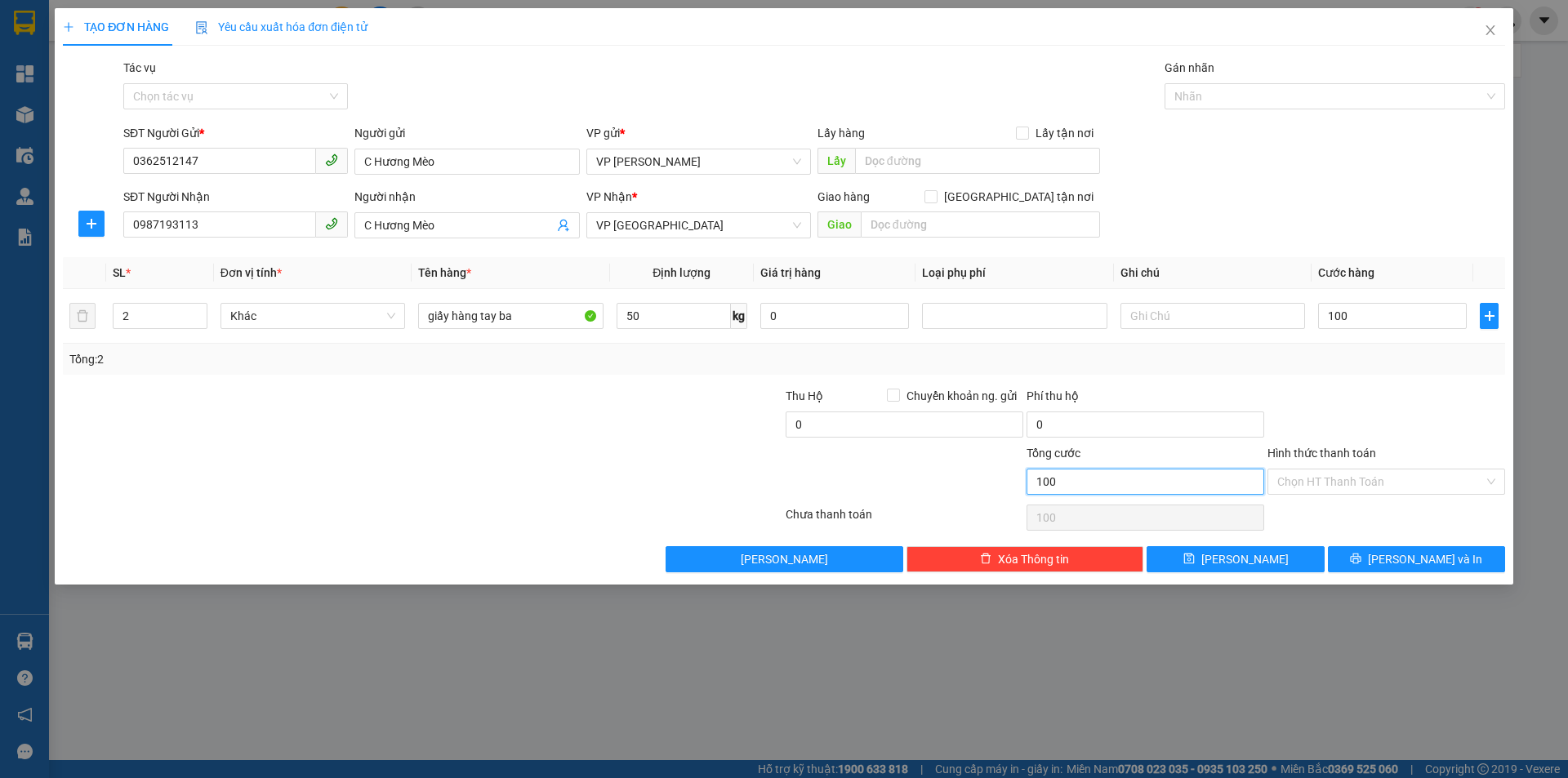
type input "100.000"
drag, startPoint x: 1122, startPoint y: 481, endPoint x: 1419, endPoint y: 497, distance: 297.4
click at [1130, 482] on input "100.000" at bounding box center [1144, 481] width 238 height 26
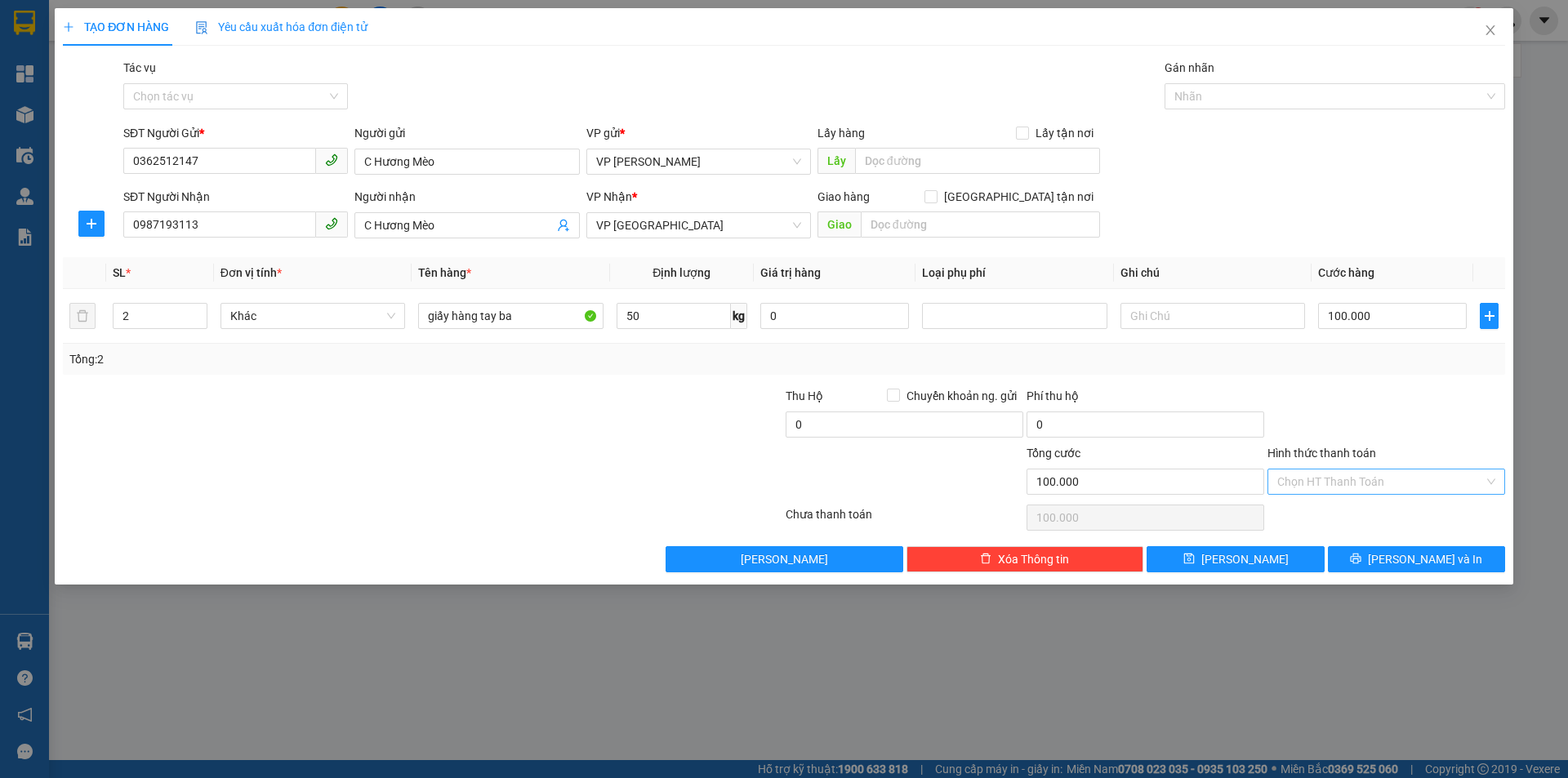
click at [1408, 487] on input "Hình thức thanh toán" at bounding box center [1380, 481] width 207 height 24
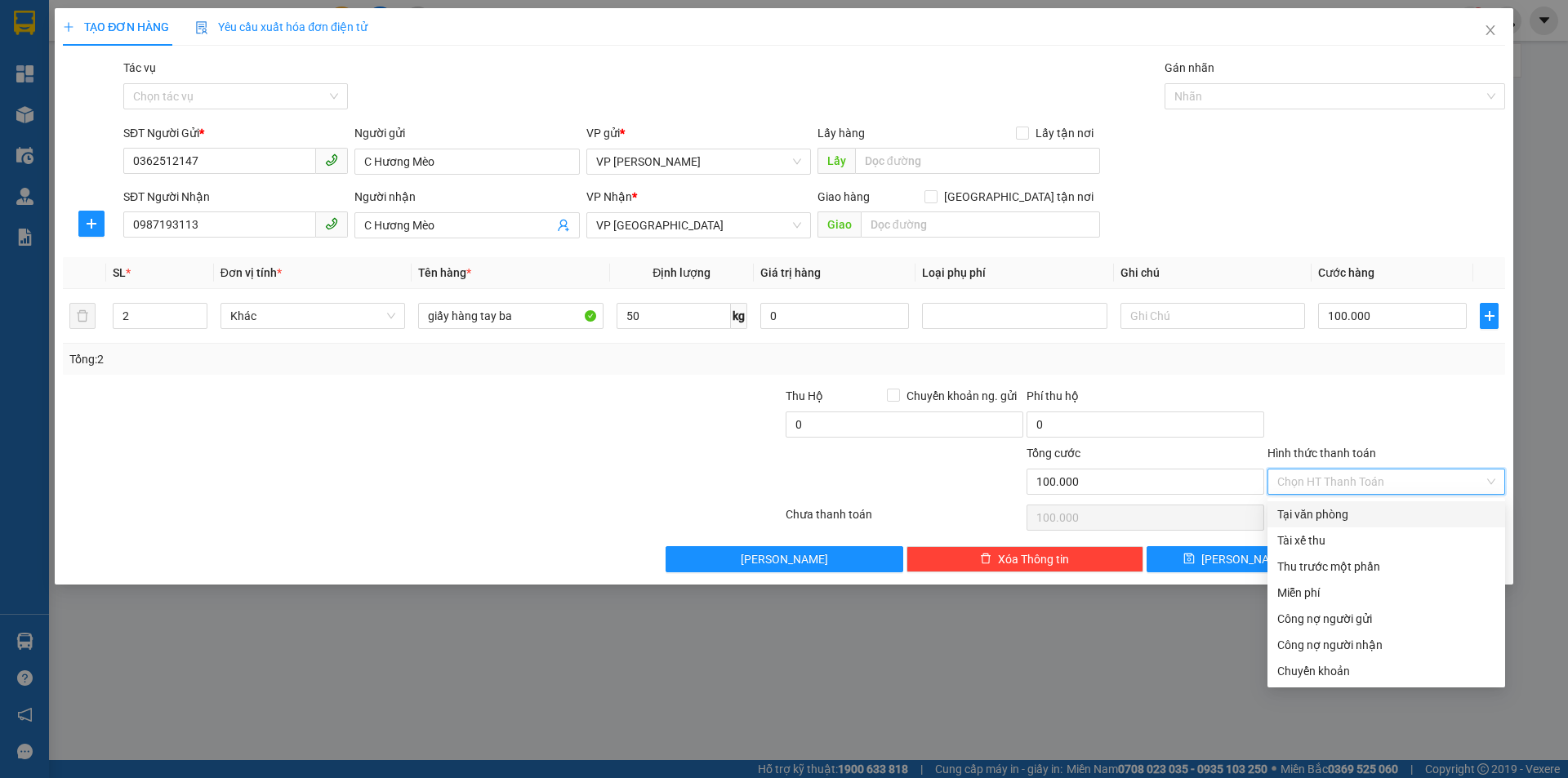
click at [1371, 515] on div "Tại văn phòng" at bounding box center [1386, 514] width 218 height 18
type input "0"
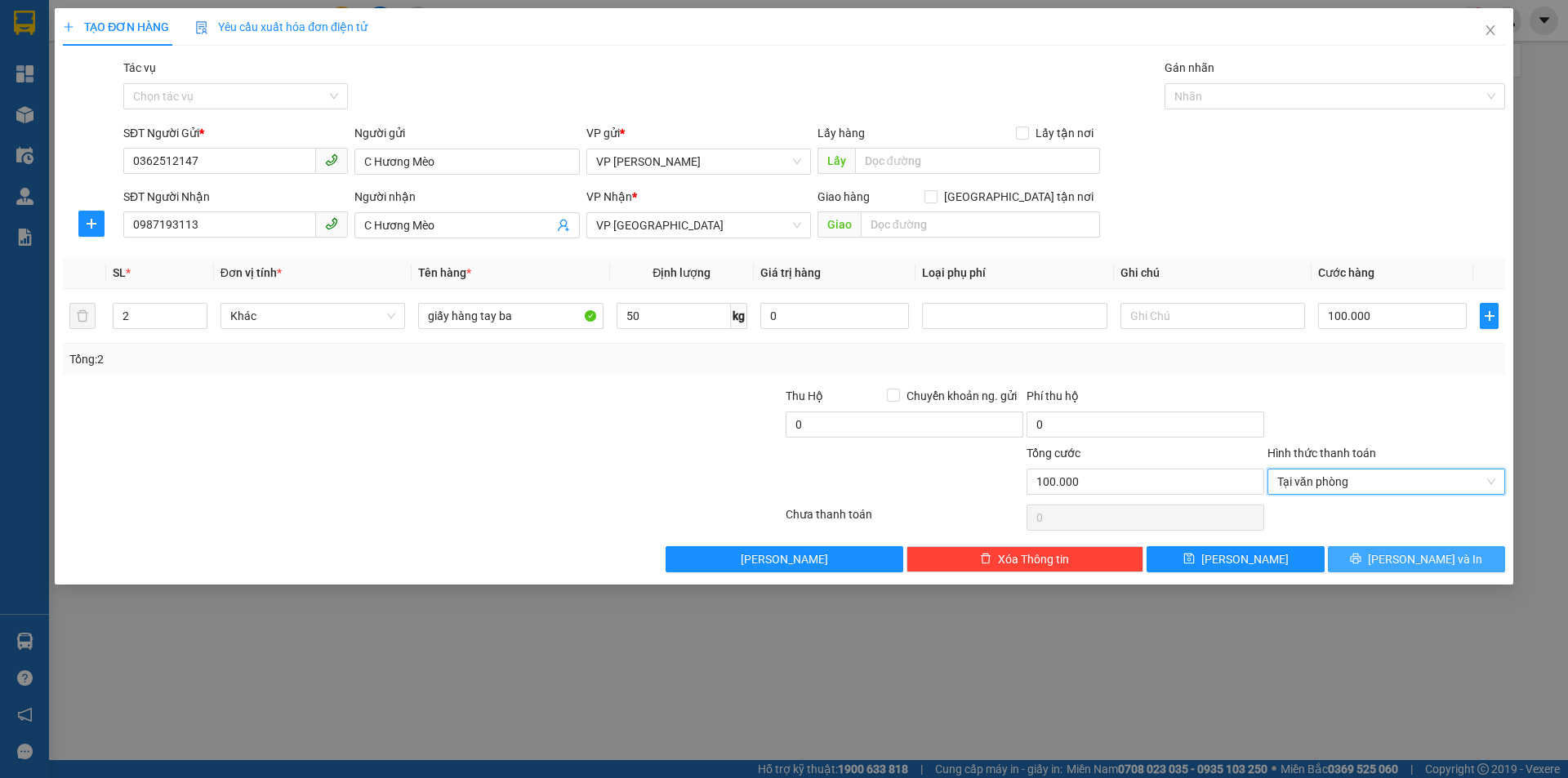
click at [1378, 557] on button "[PERSON_NAME] và In" at bounding box center [1416, 559] width 177 height 26
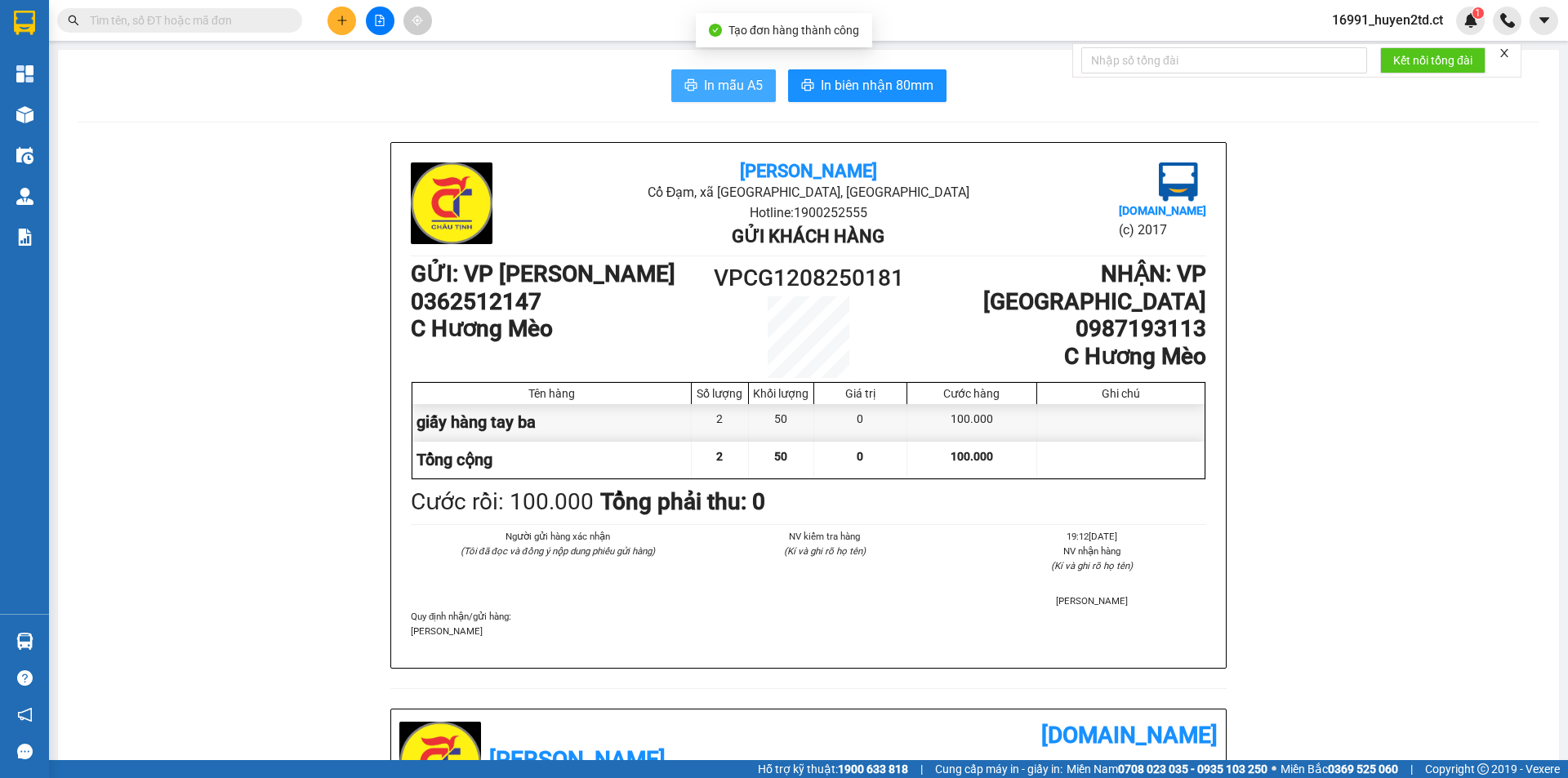
click at [712, 78] on span "In mẫu A5" at bounding box center [733, 85] width 59 height 20
click at [711, 82] on span "In mẫu A5" at bounding box center [733, 85] width 59 height 20
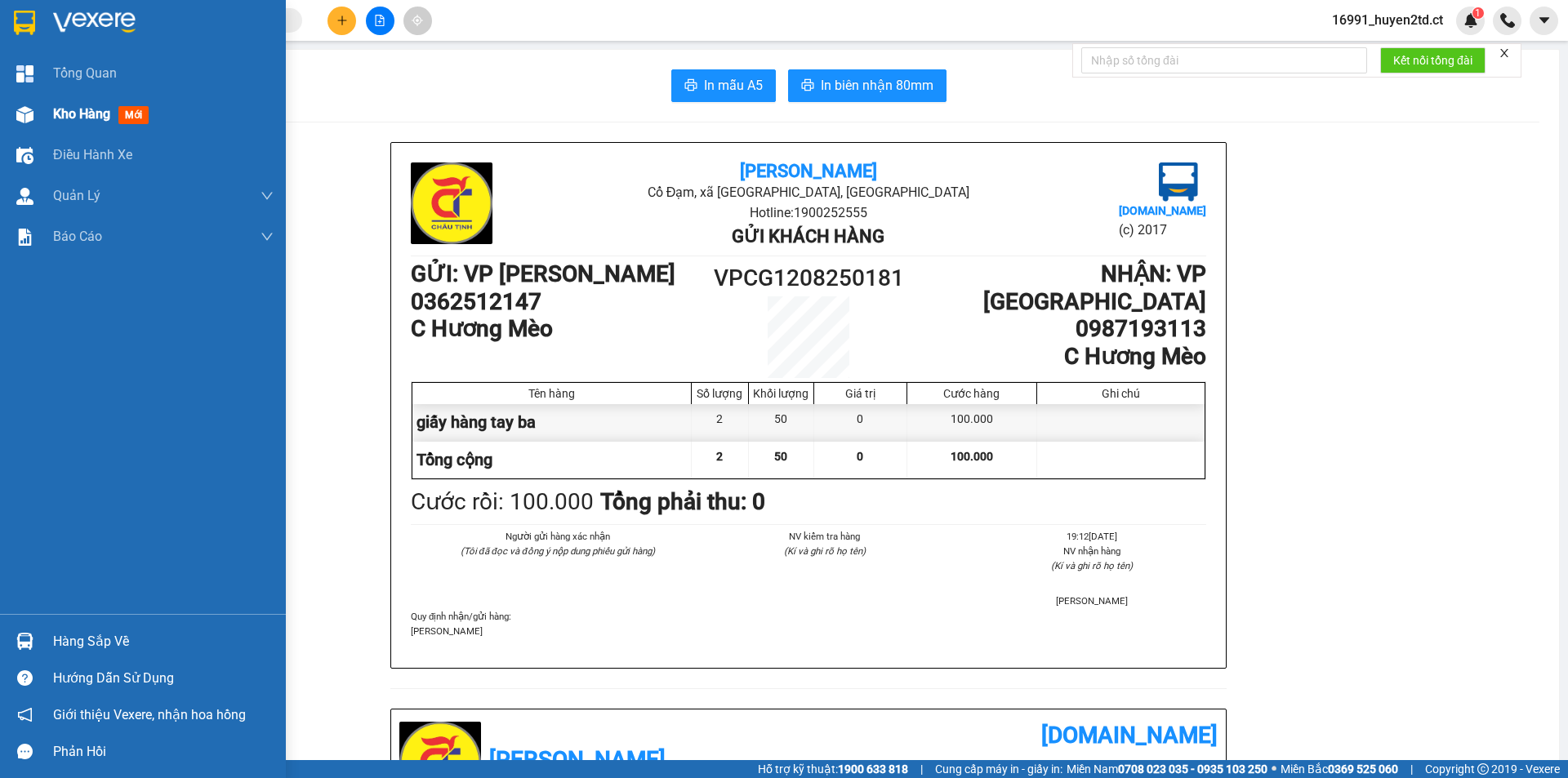
click at [27, 106] on img at bounding box center [25, 115] width 17 height 17
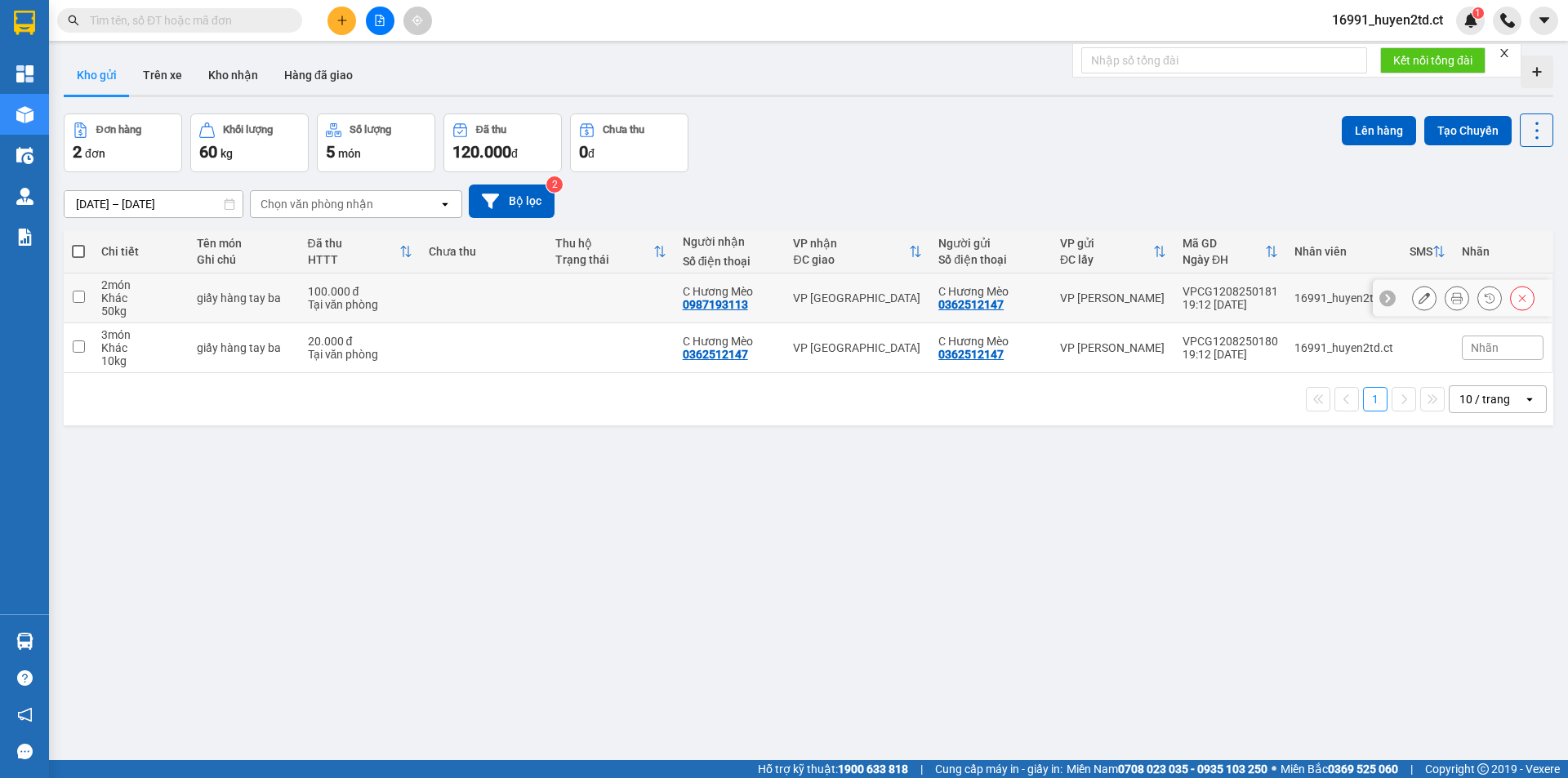
click at [81, 292] on input "checkbox" at bounding box center [79, 297] width 13 height 13
checkbox input "true"
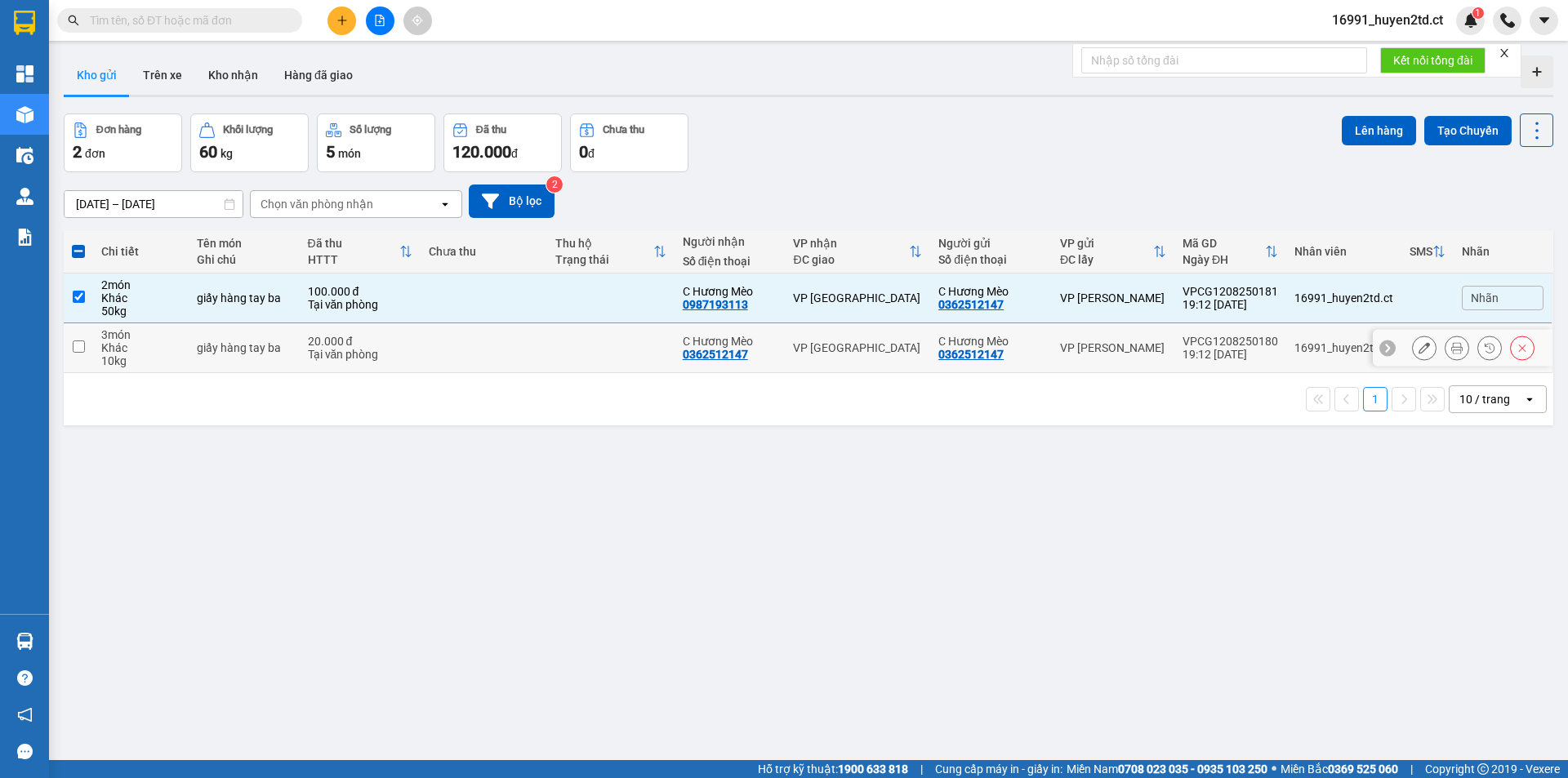
click at [74, 348] on input "checkbox" at bounding box center [79, 347] width 13 height 13
checkbox input "true"
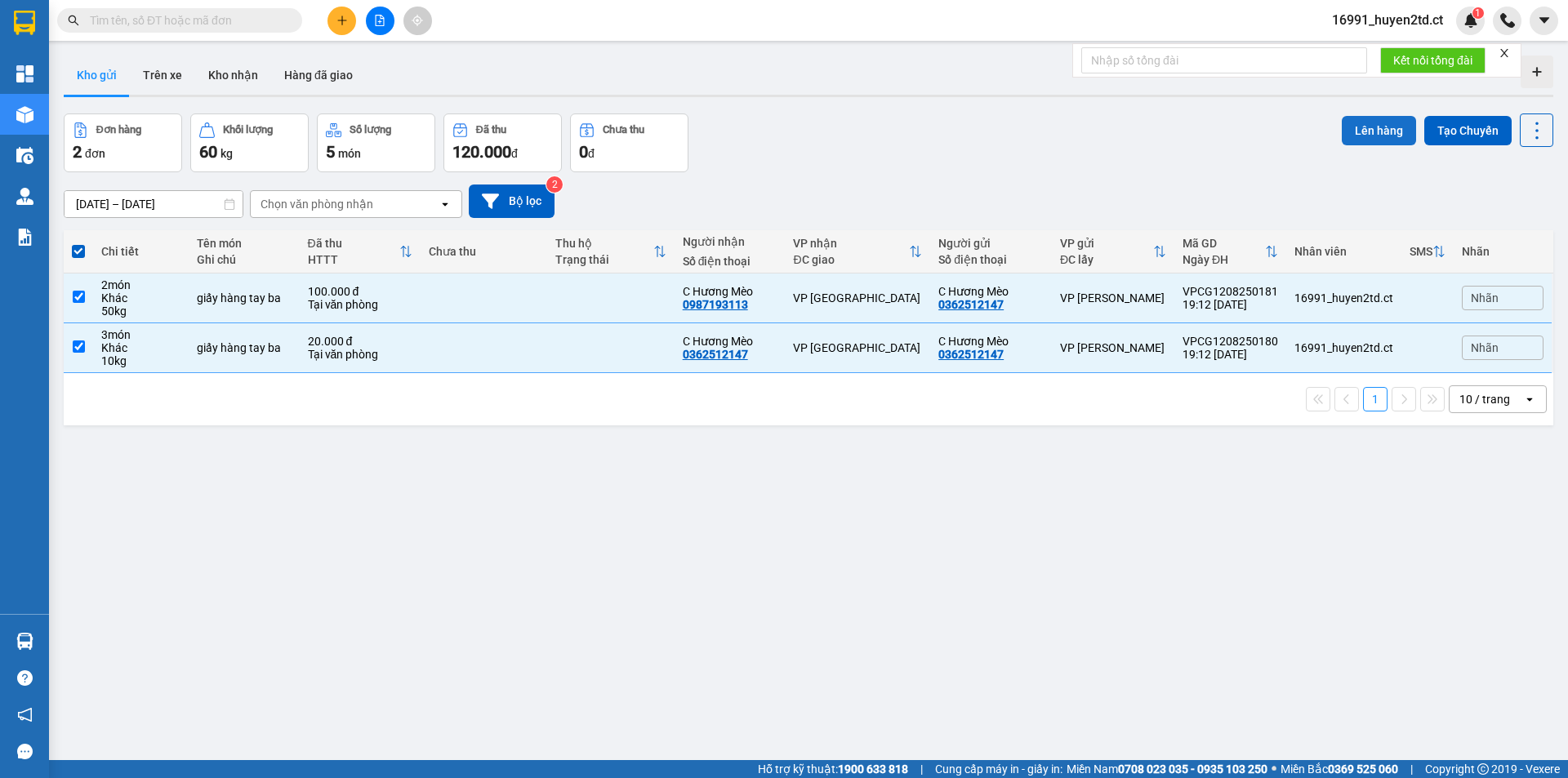
click at [1355, 128] on button "Lên hàng" at bounding box center [1378, 130] width 74 height 30
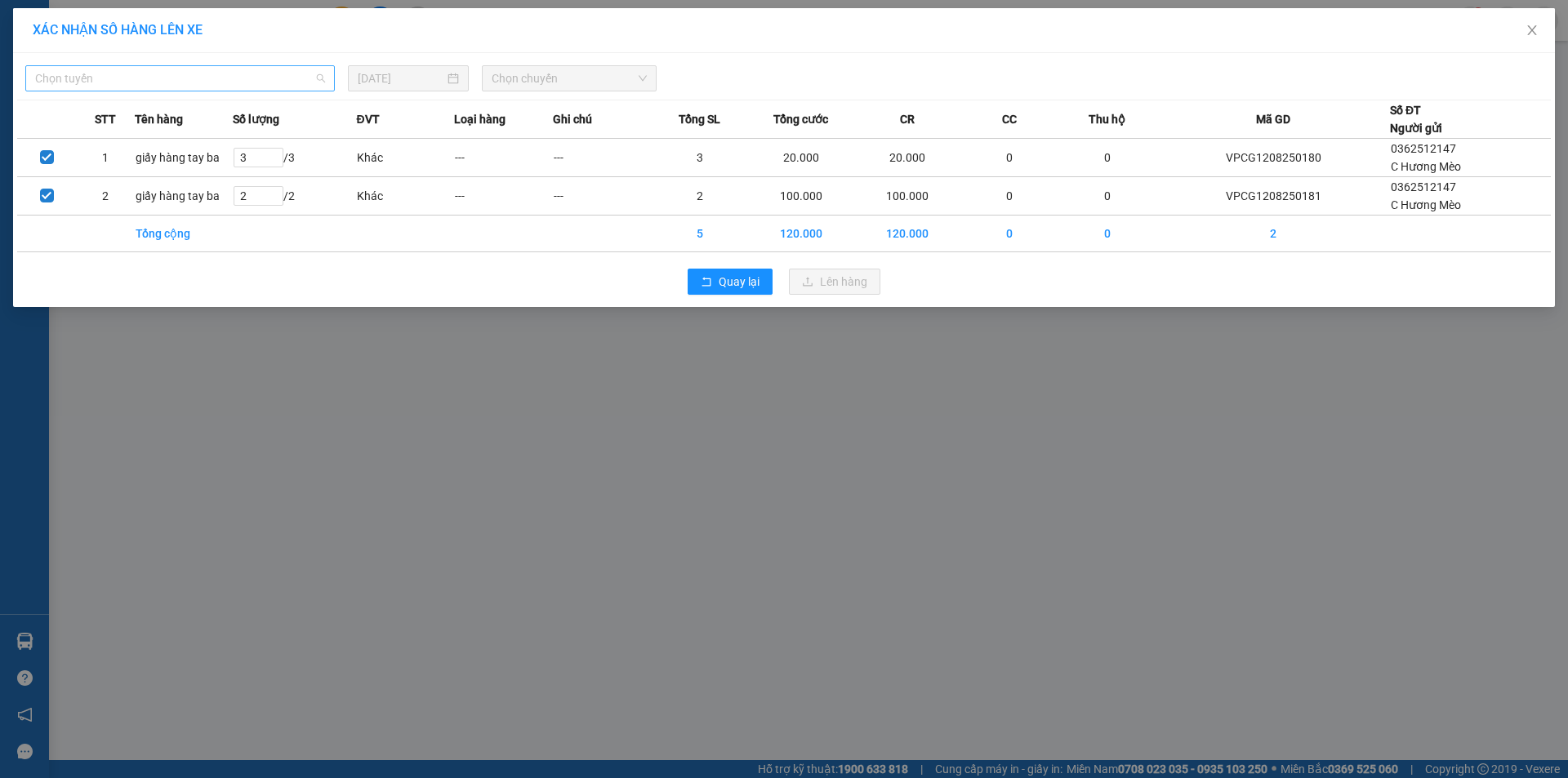
click at [207, 73] on span "Chọn tuyến" at bounding box center [179, 78] width 290 height 24
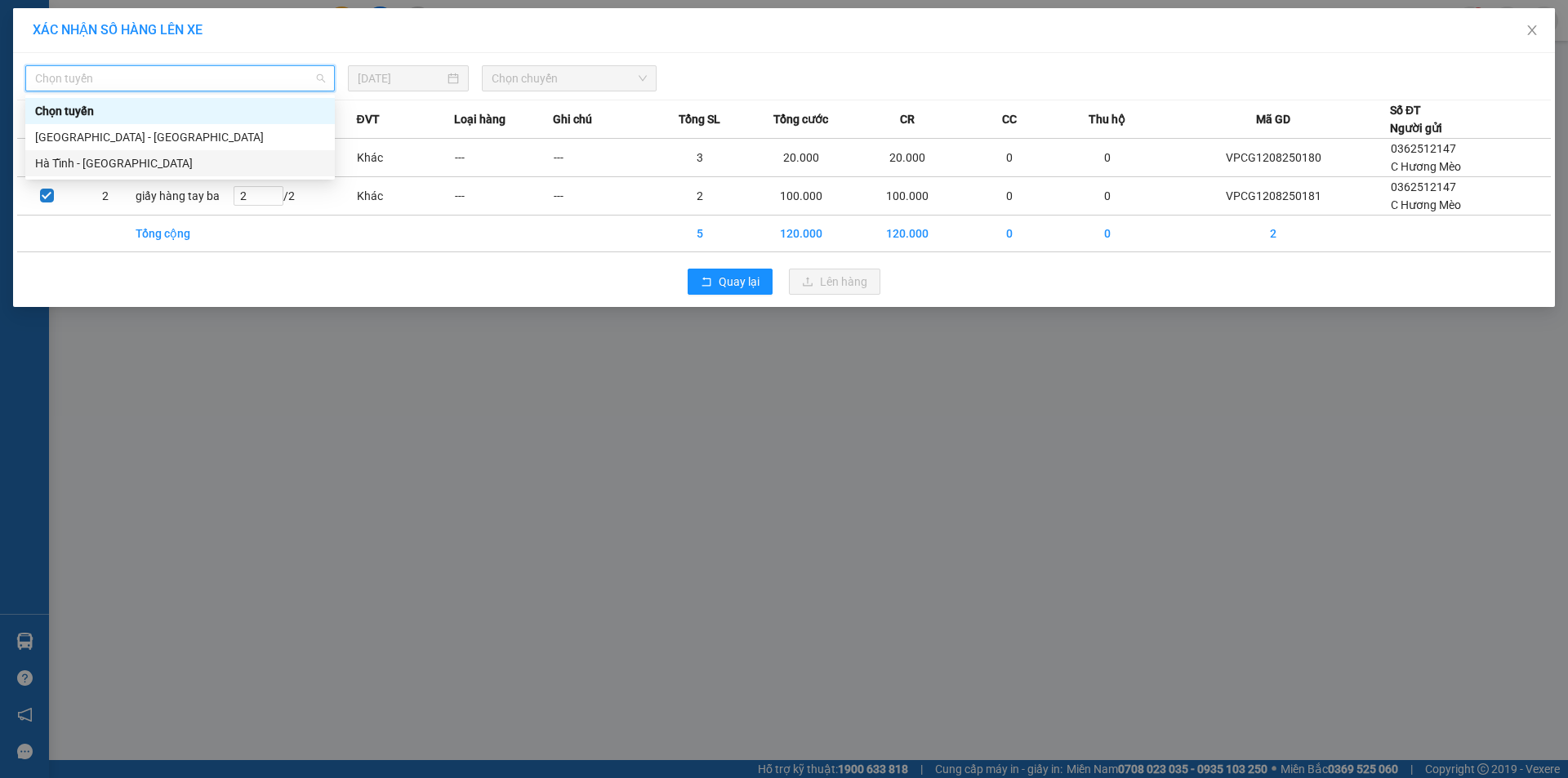
click at [208, 163] on div "Hà Tĩnh - [GEOGRAPHIC_DATA]" at bounding box center [179, 163] width 290 height 18
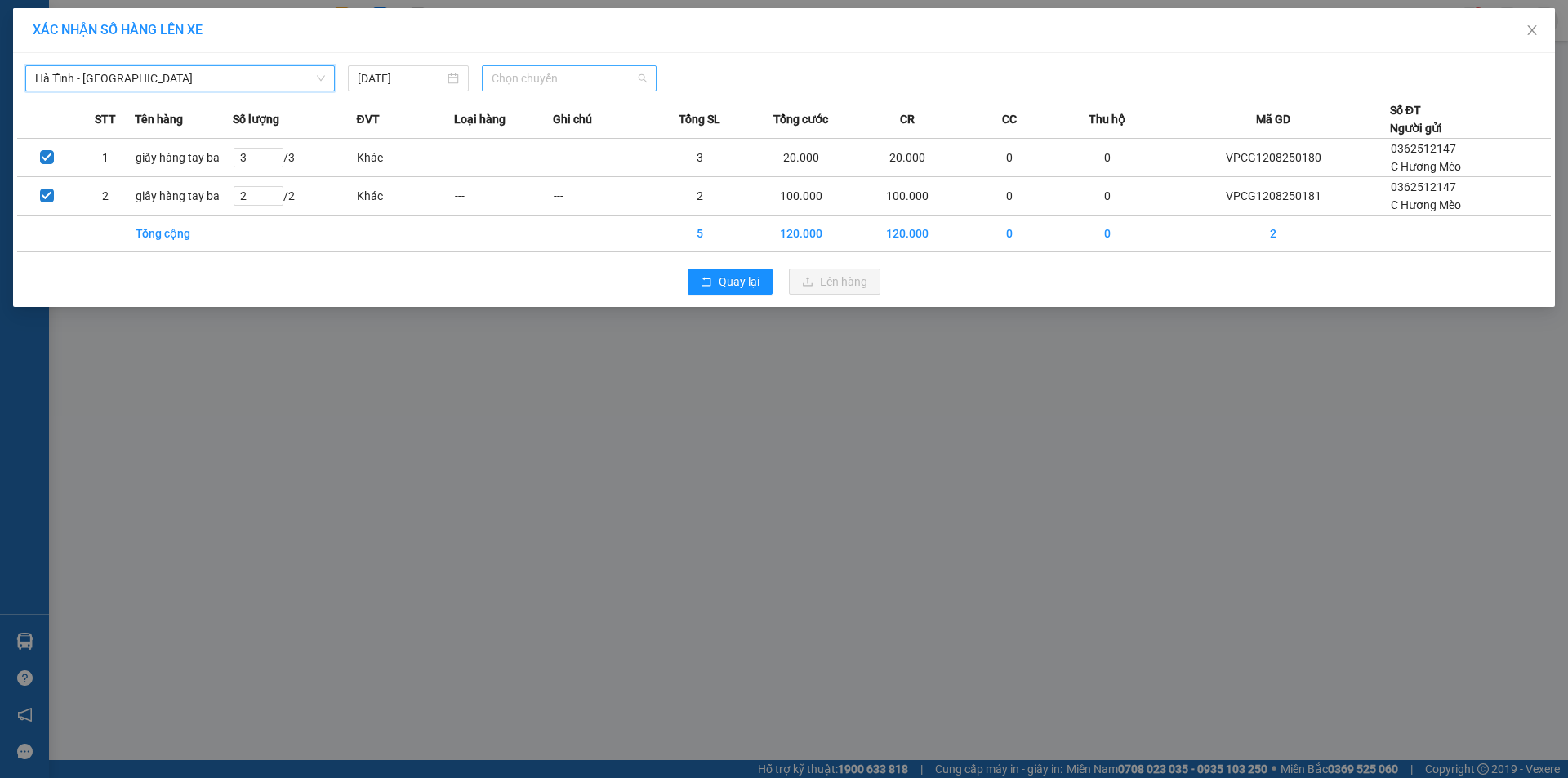
click at [590, 69] on span "Chọn chuyến" at bounding box center [569, 78] width 155 height 24
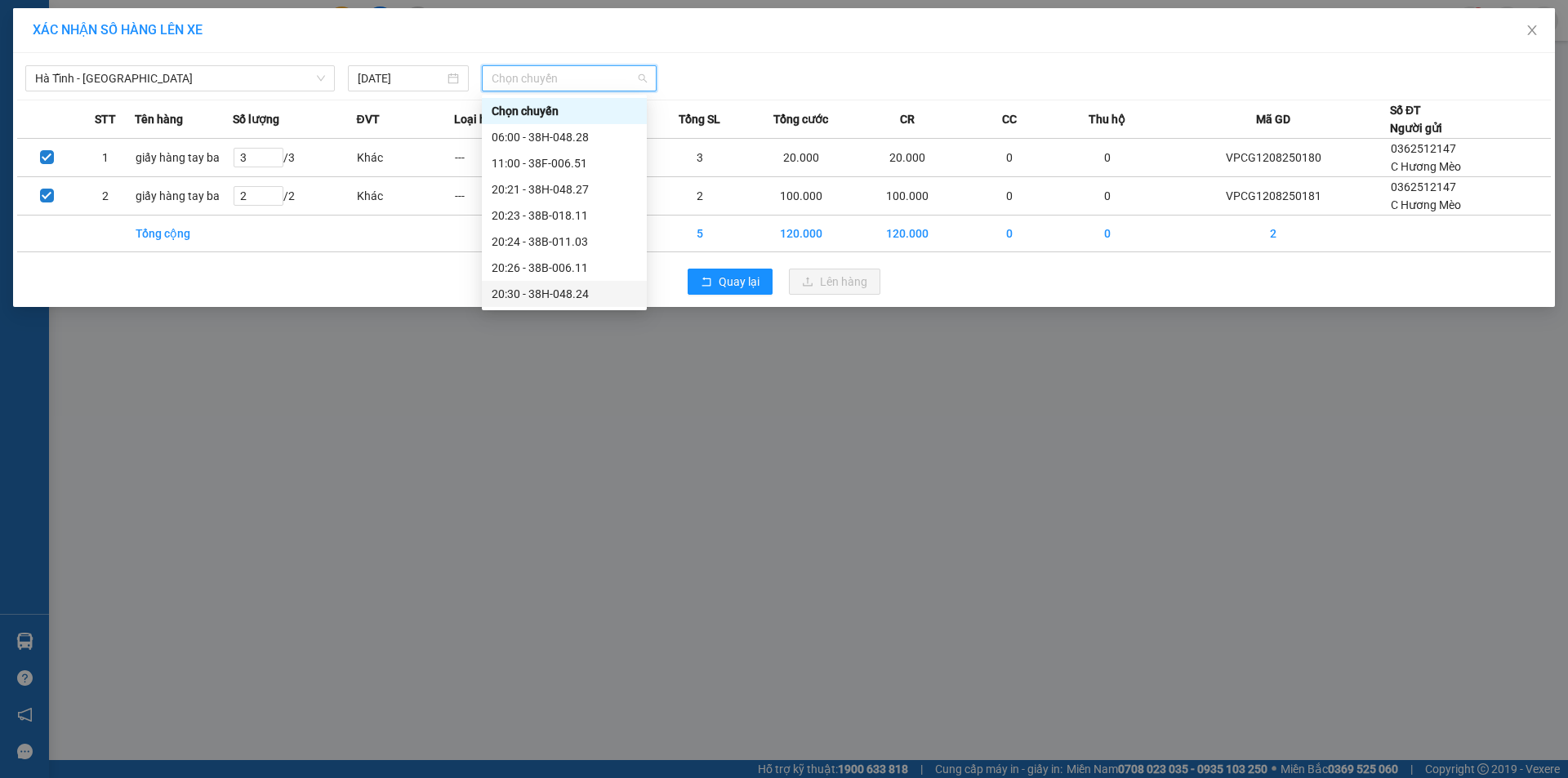
drag, startPoint x: 594, startPoint y: 297, endPoint x: 621, endPoint y: 294, distance: 27.2
click at [598, 297] on div "20:30 - 38H-048.24" at bounding box center [564, 294] width 145 height 18
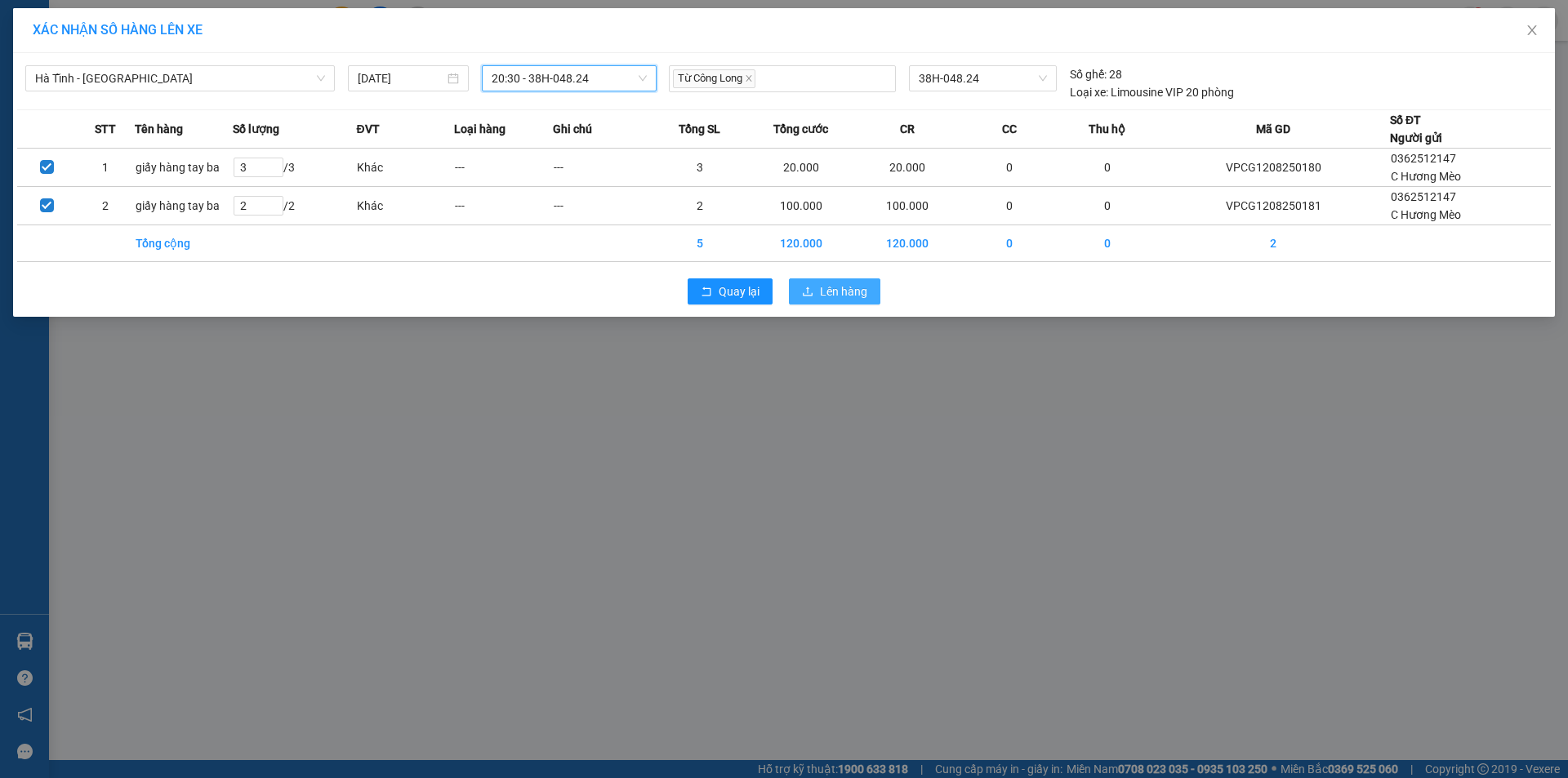
click at [823, 291] on span "Lên hàng" at bounding box center [843, 292] width 47 height 18
